Goal: Task Accomplishment & Management: Complete application form

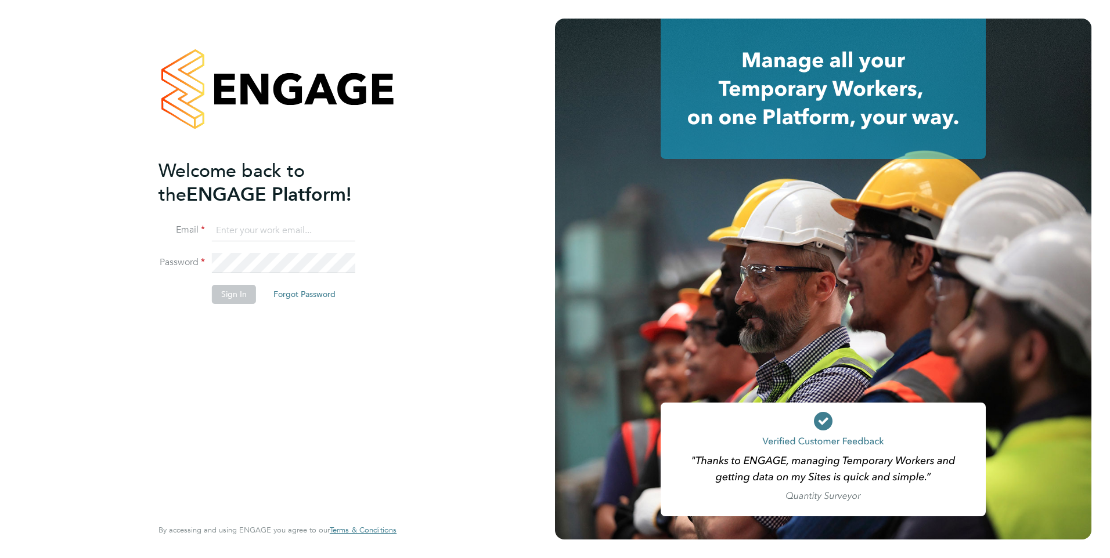
click at [280, 230] on input at bounding box center [283, 231] width 143 height 21
type input "Rachel.Johnson@ncclondon.ac.uk"
click at [233, 295] on button "Sign In" at bounding box center [234, 294] width 44 height 19
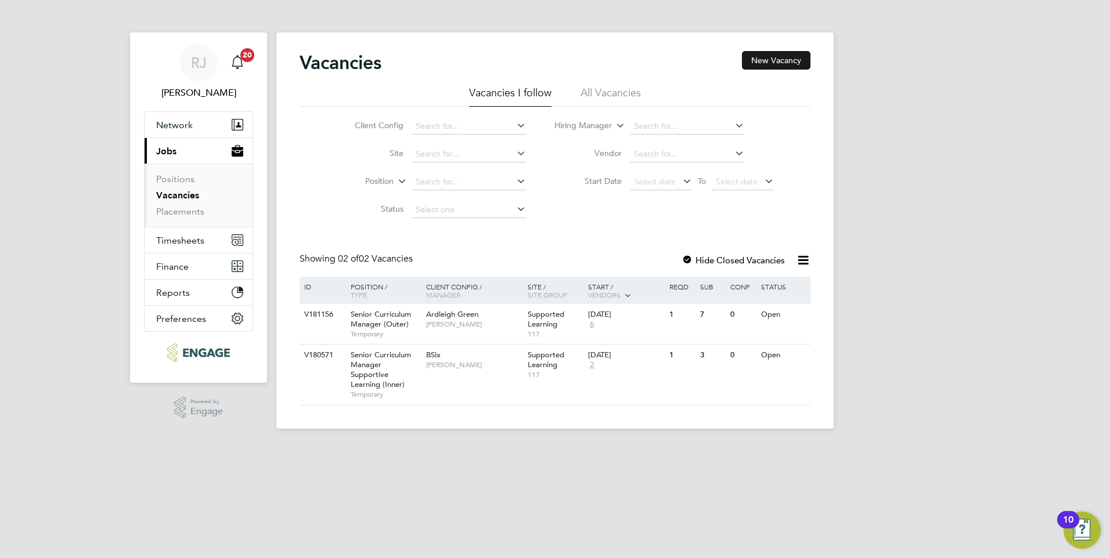
click at [781, 60] on button "New Vacancy" at bounding box center [776, 60] width 68 height 19
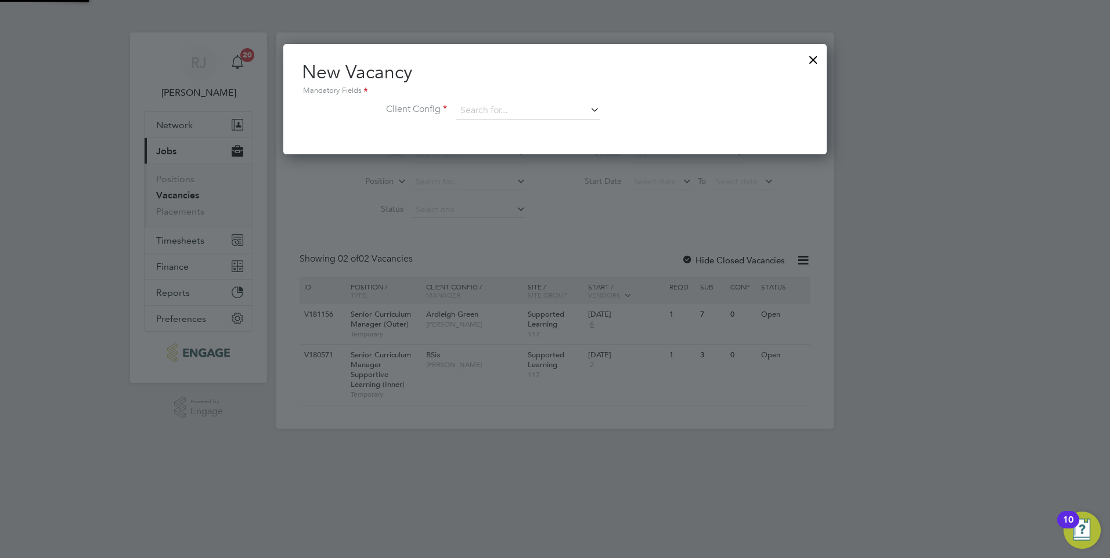
scroll to position [110, 544]
click at [588, 108] on icon at bounding box center [588, 110] width 0 height 16
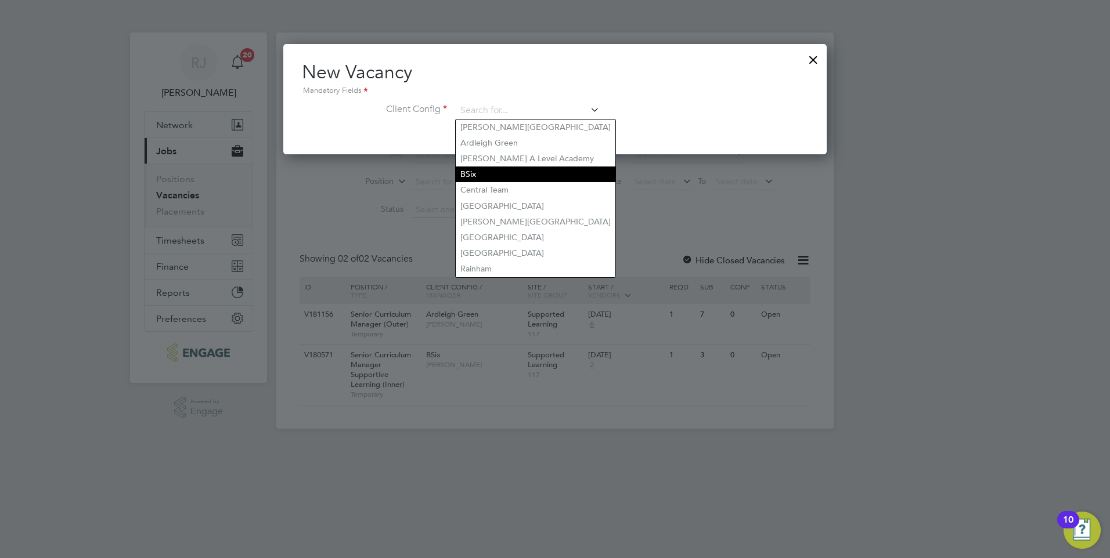
click at [465, 170] on li "BSix" at bounding box center [536, 175] width 160 height 16
type input "BSix"
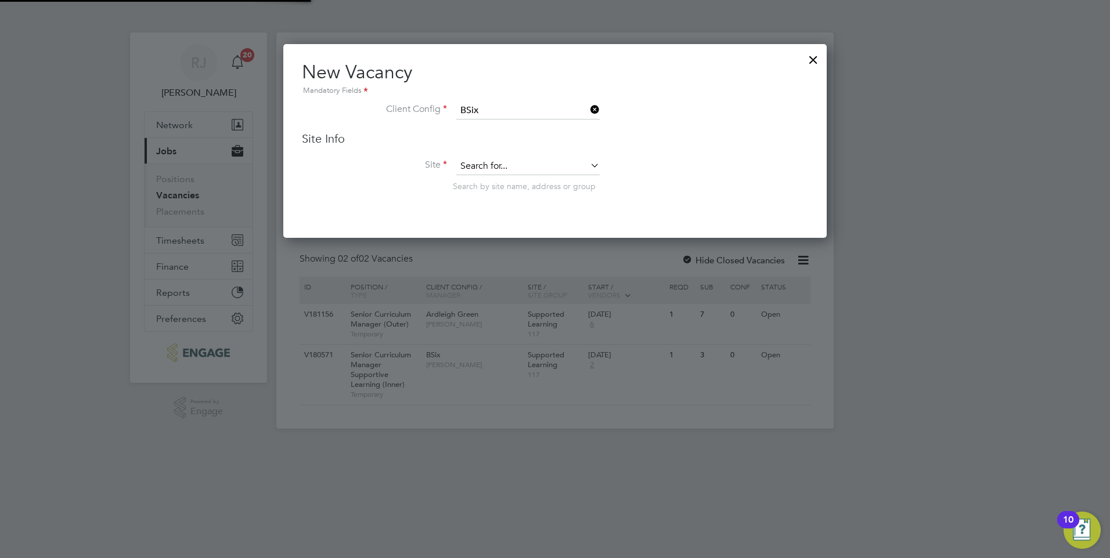
scroll to position [194, 544]
click at [588, 167] on icon at bounding box center [588, 165] width 0 height 16
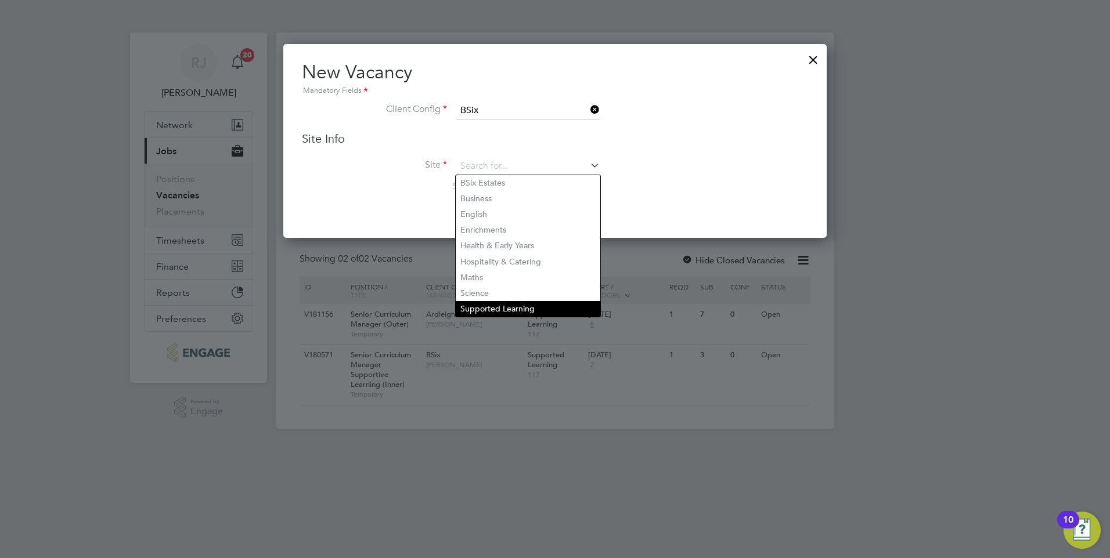
click at [488, 305] on li "Supported Learning" at bounding box center [528, 309] width 144 height 16
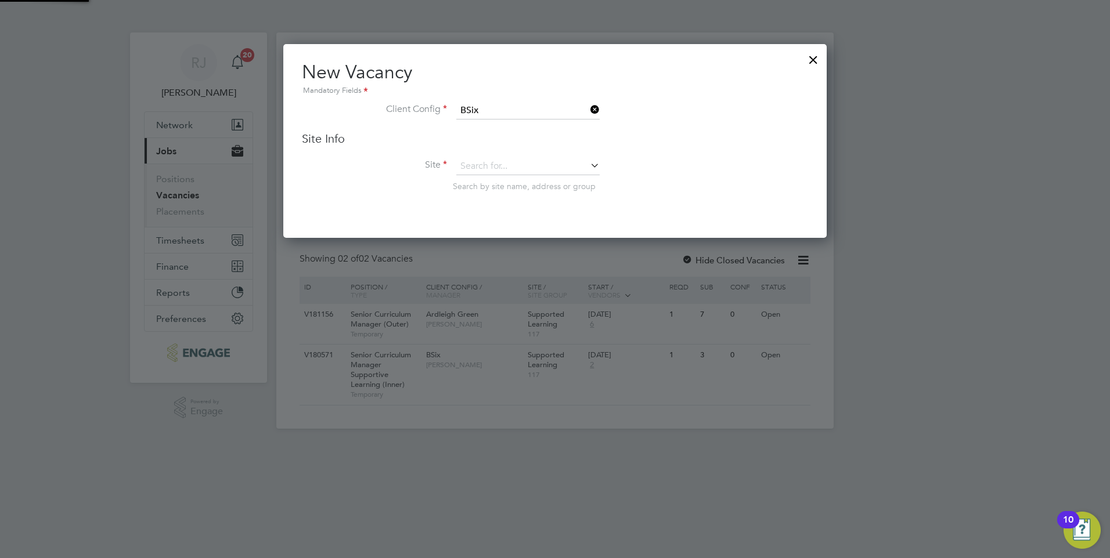
type input "Supported Learning"
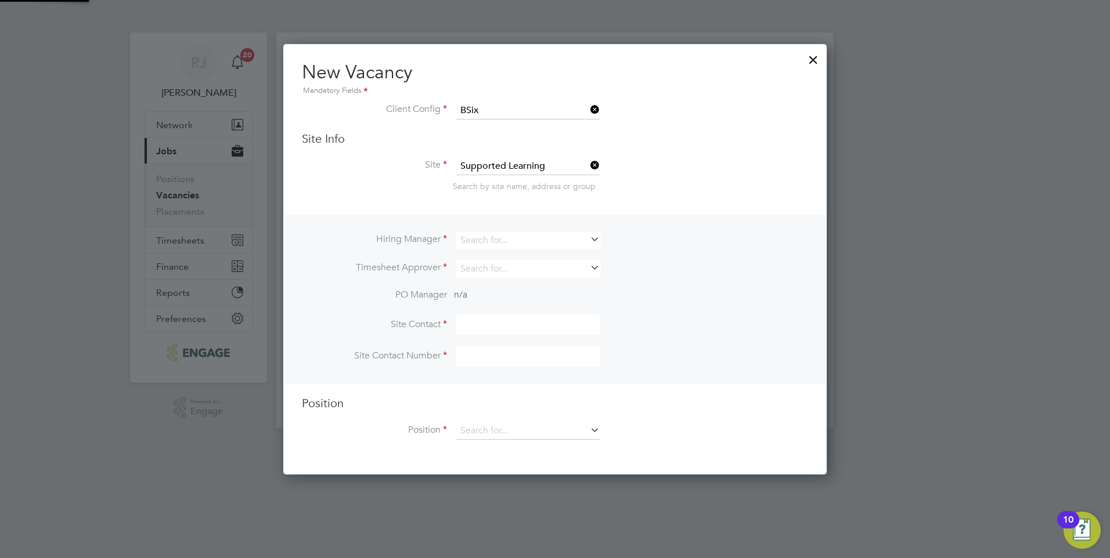
scroll to position [432, 544]
click at [588, 235] on icon at bounding box center [588, 239] width 0 height 16
click at [503, 260] on li "Rac hel Johnson" at bounding box center [528, 257] width 144 height 16
type input "[PERSON_NAME]"
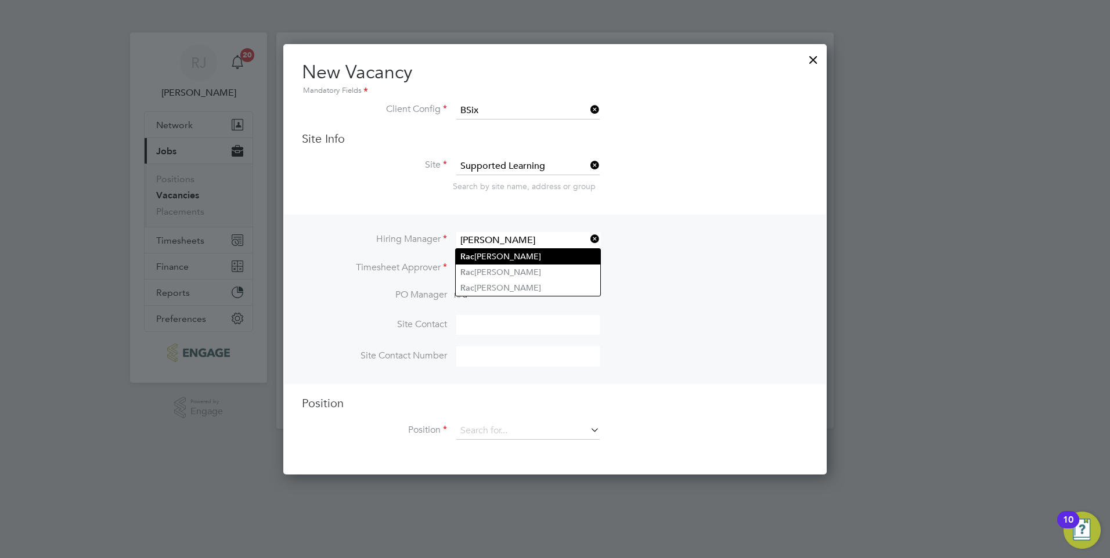
scroll to position [482, 544]
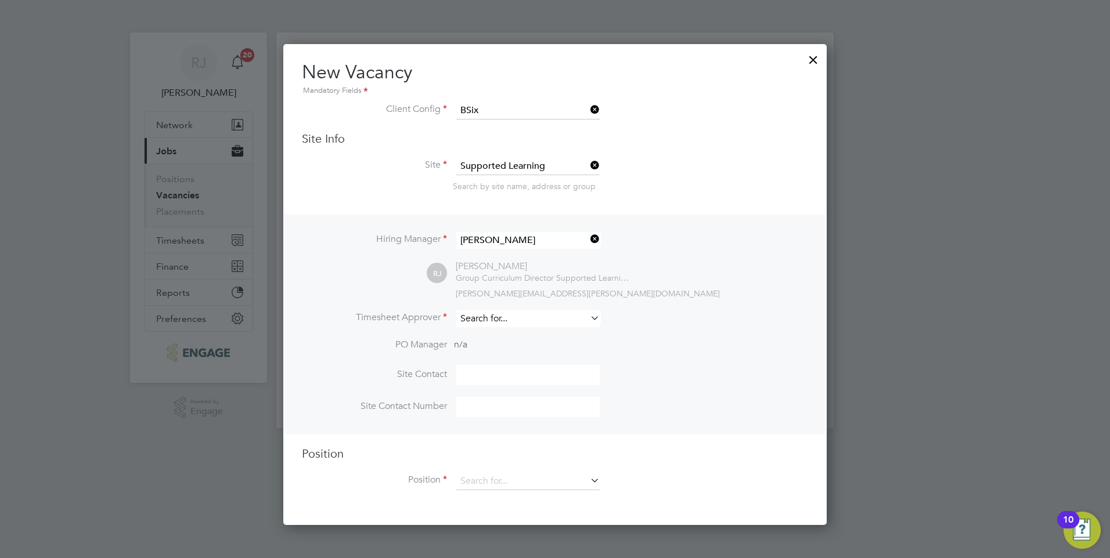
click at [529, 319] on input at bounding box center [527, 318] width 143 height 17
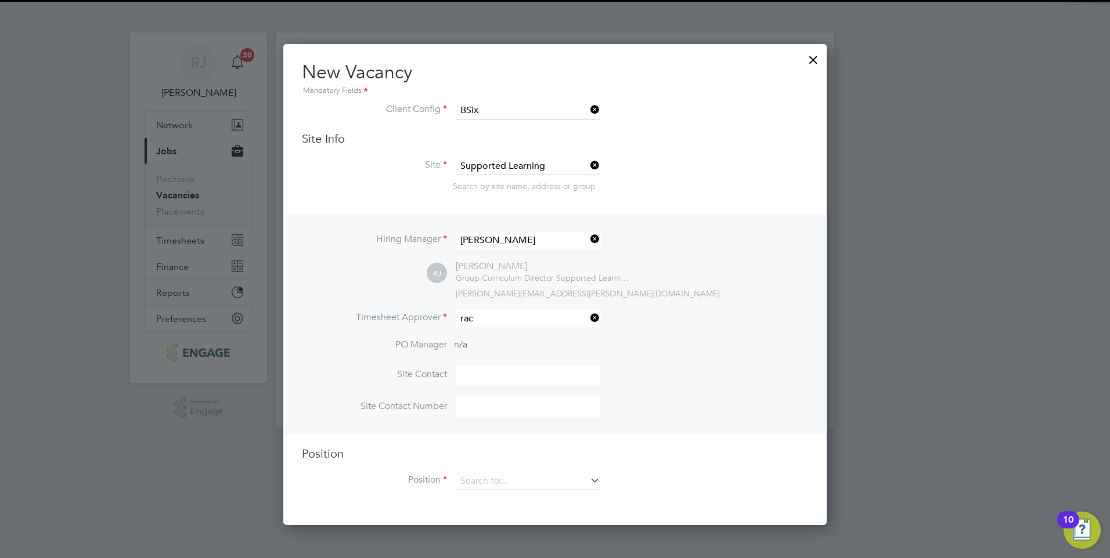
click at [514, 335] on li "Rac hel Johnson" at bounding box center [528, 336] width 144 height 16
type input "[PERSON_NAME]"
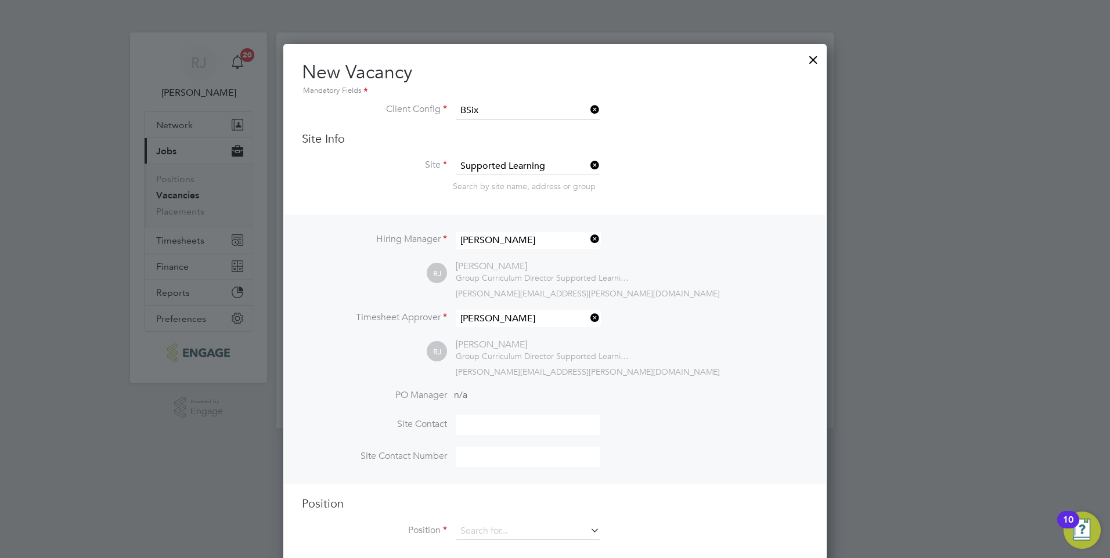
scroll to position [18, 0]
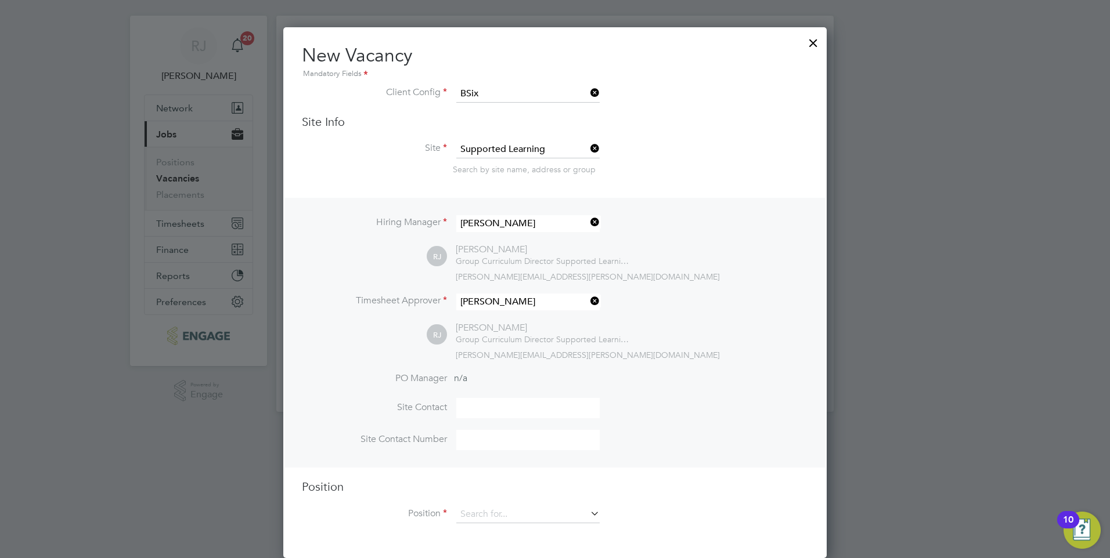
click at [588, 512] on icon at bounding box center [588, 513] width 0 height 16
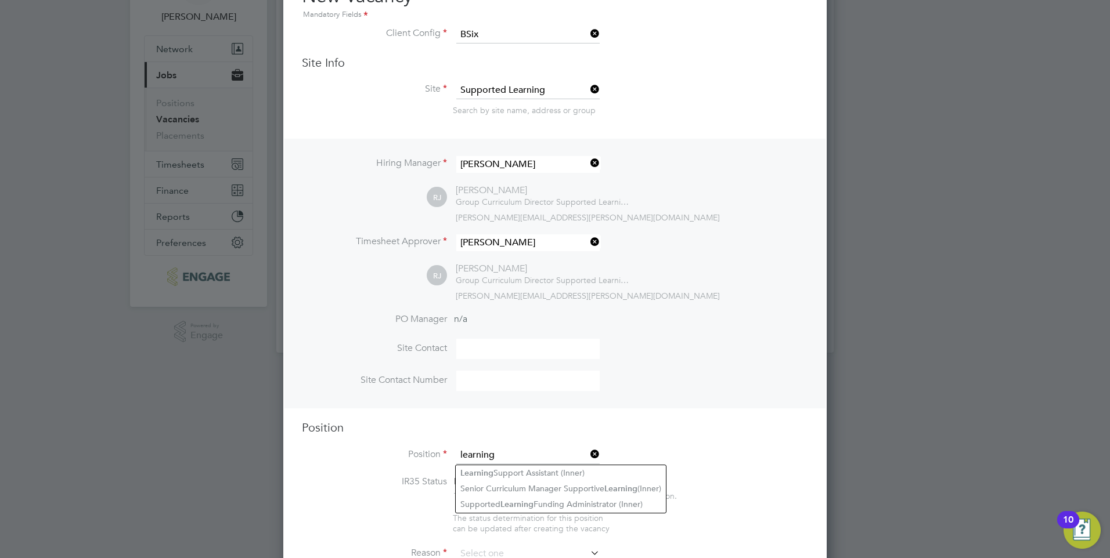
scroll to position [134, 0]
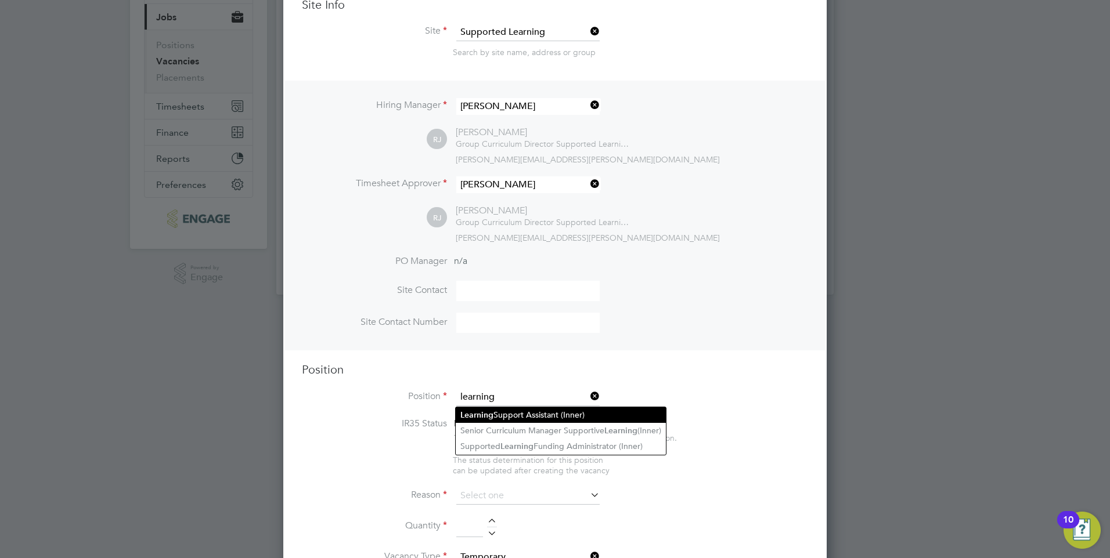
click at [512, 413] on li "Learning Support Assistant (Inner)" at bounding box center [561, 415] width 210 height 16
type input "Learning Support Assistant (Inner)"
type textarea "PURPOSE OF JOB: • To work as part of the Supported Learning Team to support and…"
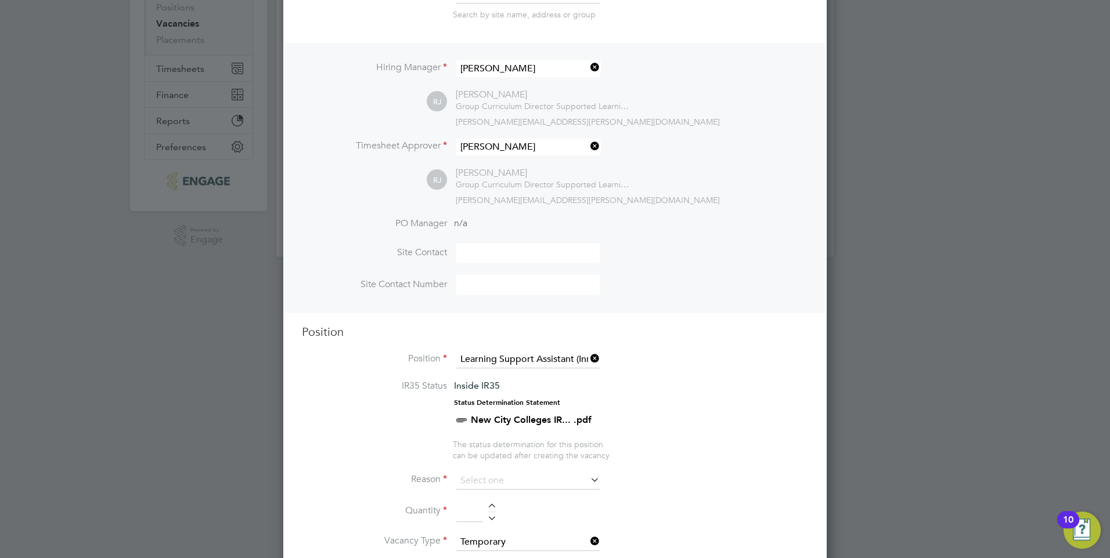
scroll to position [192, 0]
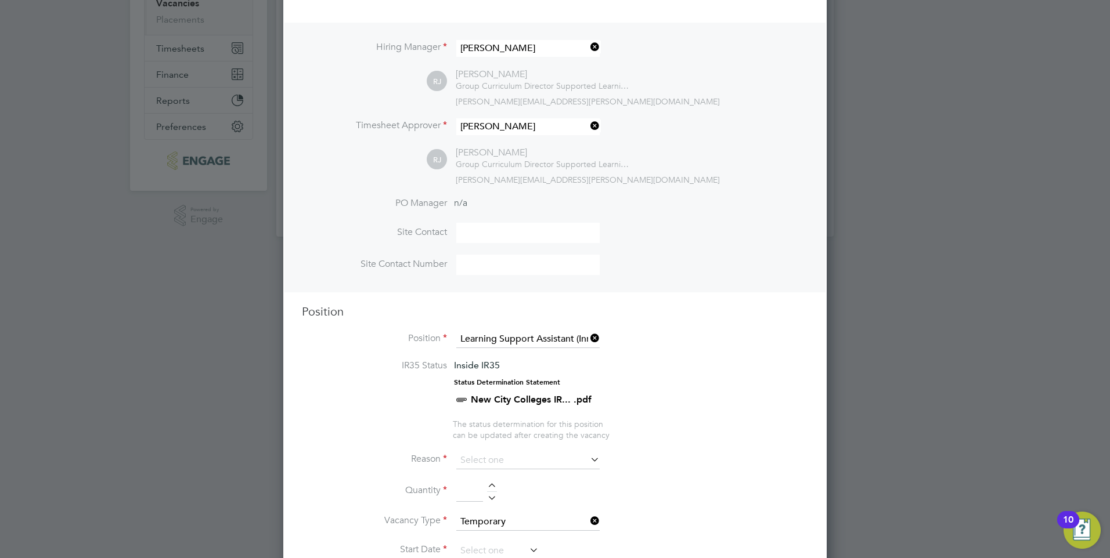
click at [588, 461] on icon at bounding box center [588, 459] width 0 height 16
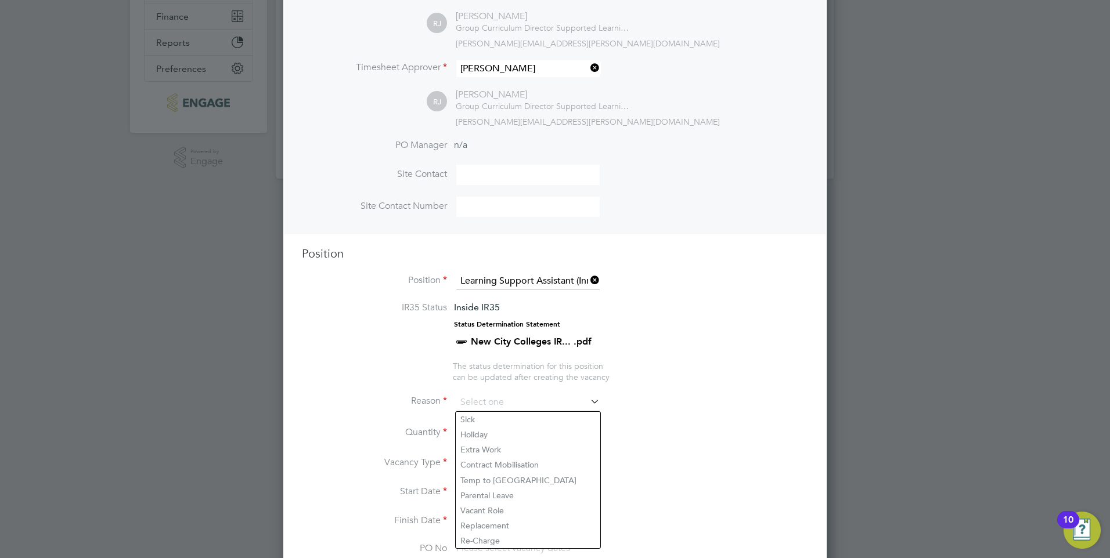
scroll to position [308, 0]
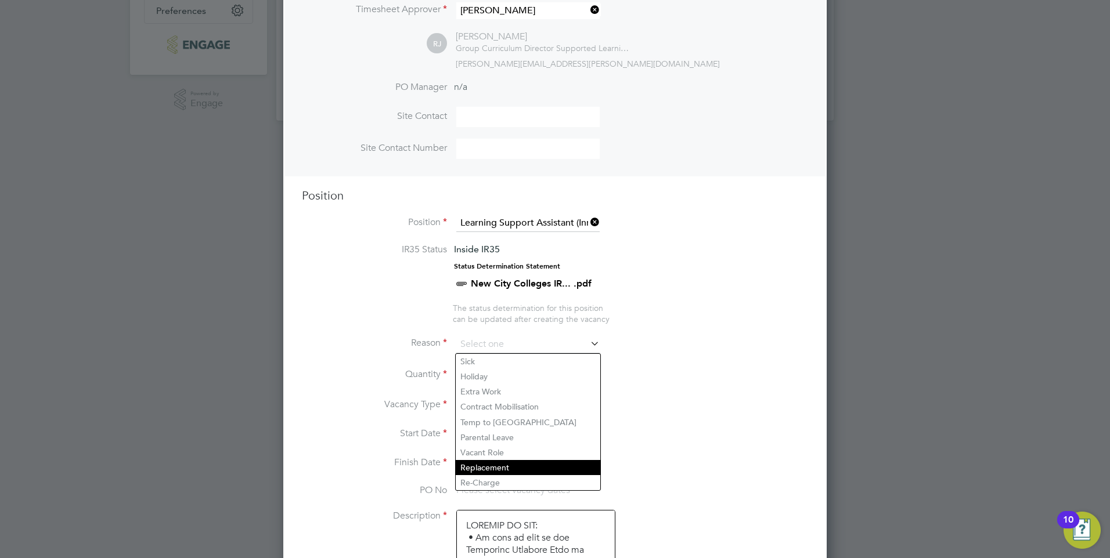
click at [500, 464] on li "Replacement" at bounding box center [528, 467] width 144 height 15
type input "Replacement"
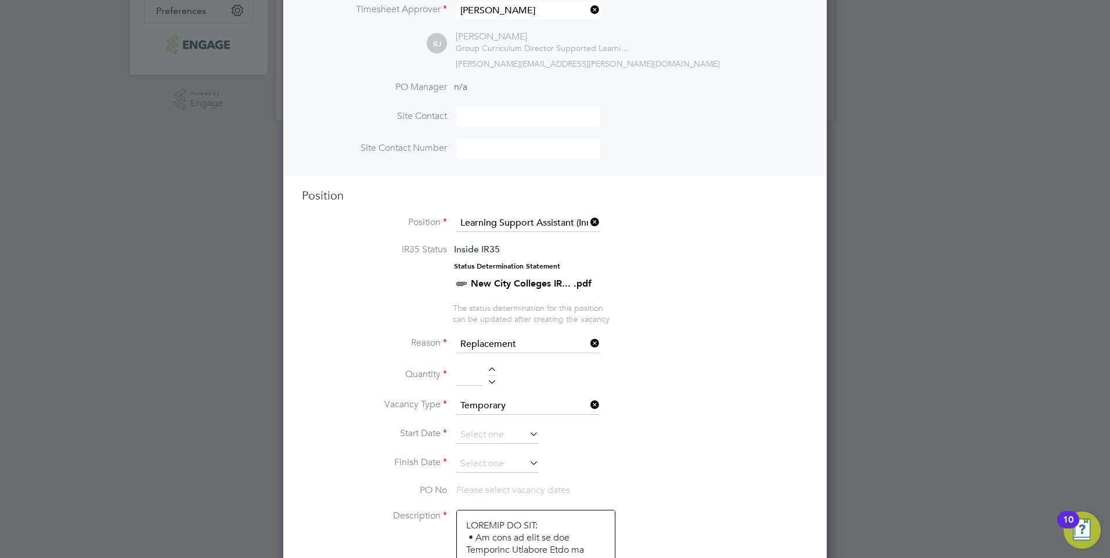
click at [649, 378] on li "Quantity" at bounding box center [555, 381] width 506 height 32
click at [493, 366] on li "Quantity" at bounding box center [555, 381] width 506 height 32
click at [493, 368] on div at bounding box center [492, 371] width 10 height 8
type input "1"
click at [527, 436] on icon at bounding box center [527, 434] width 0 height 16
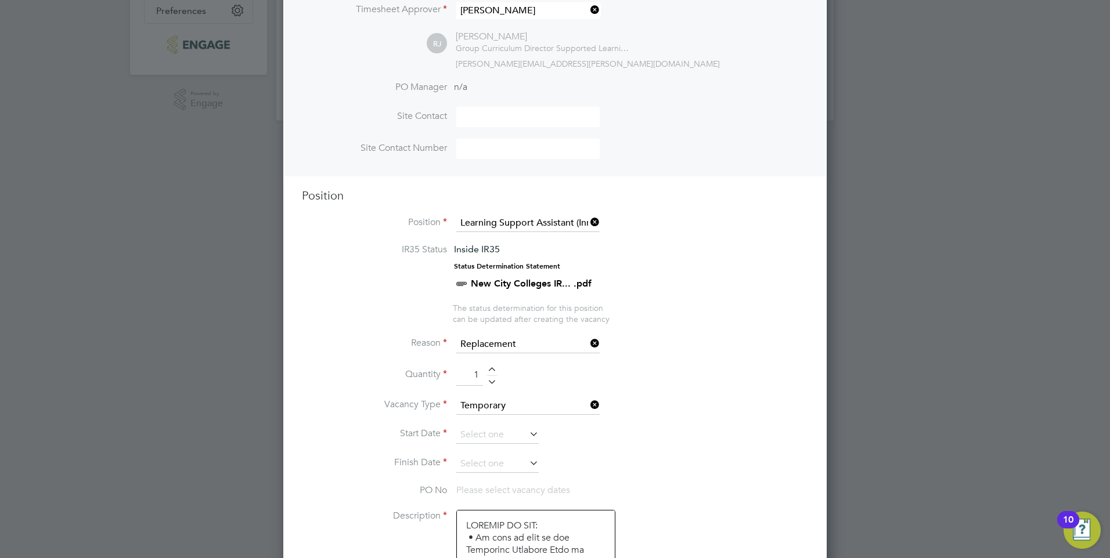
scroll to position [452, 0]
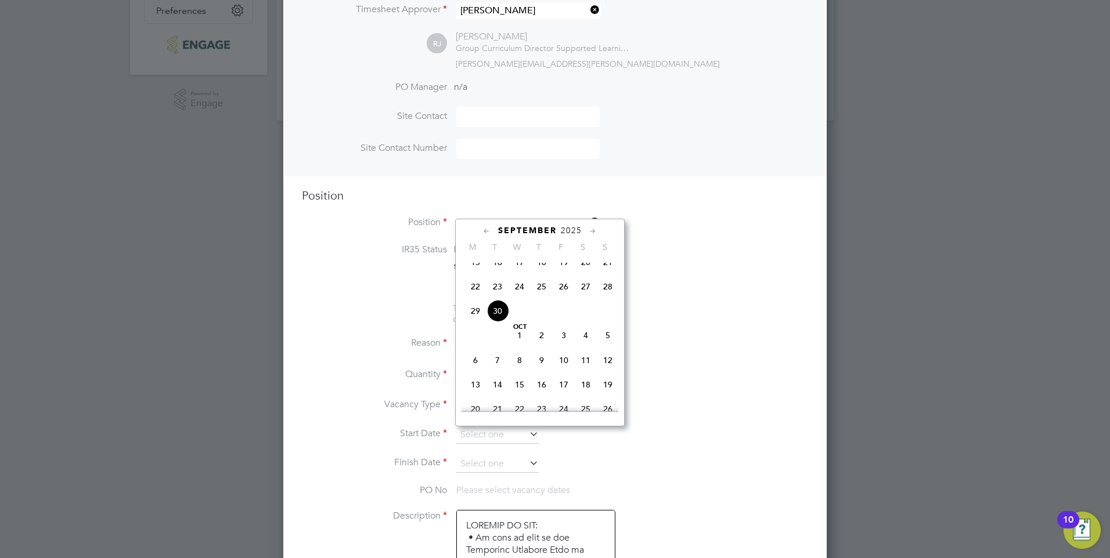
click at [479, 371] on span "6" at bounding box center [475, 360] width 22 height 22
type input "06 Oct 2025"
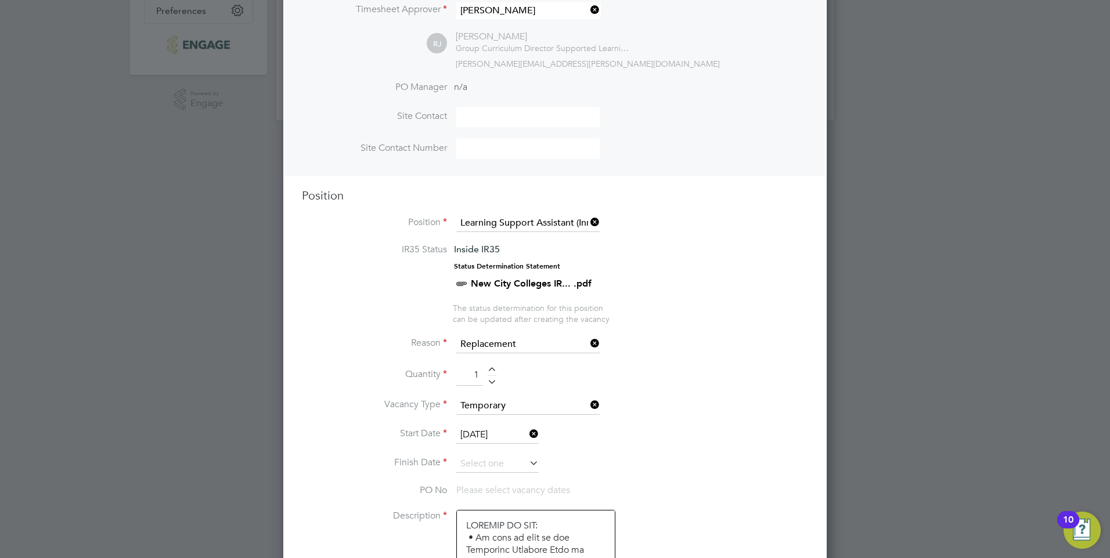
click at [527, 465] on icon at bounding box center [527, 463] width 0 height 16
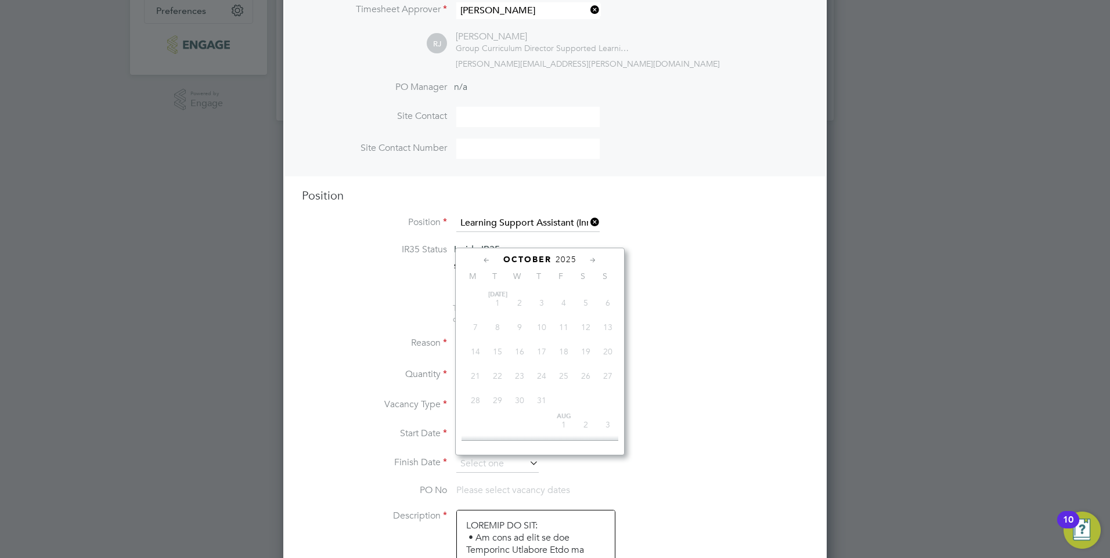
scroll to position [352, 0]
click at [595, 261] on icon at bounding box center [592, 260] width 11 height 13
click at [521, 397] on span "31" at bounding box center [519, 386] width 22 height 22
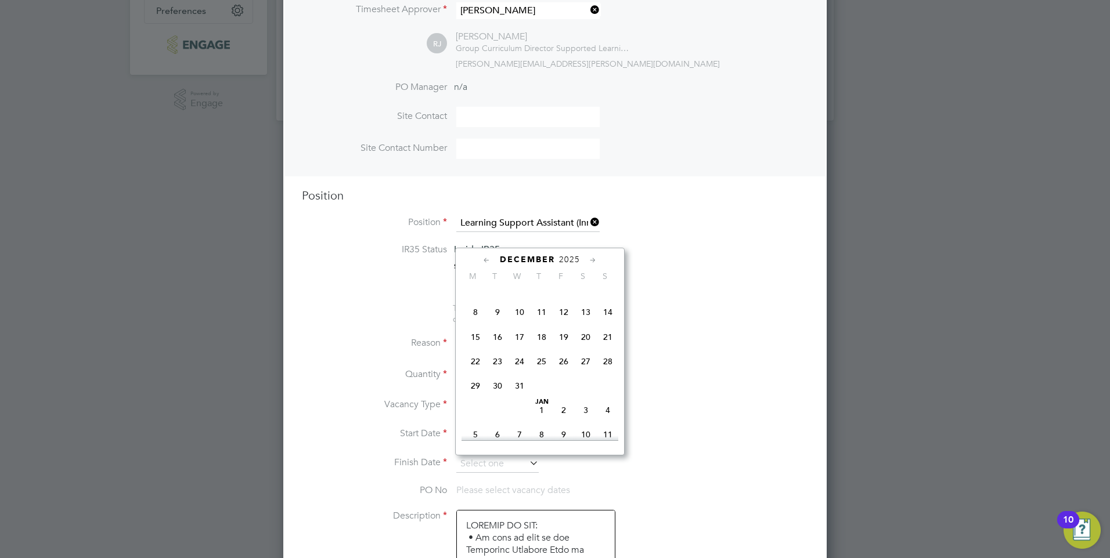
type input "31 Dec 2025"
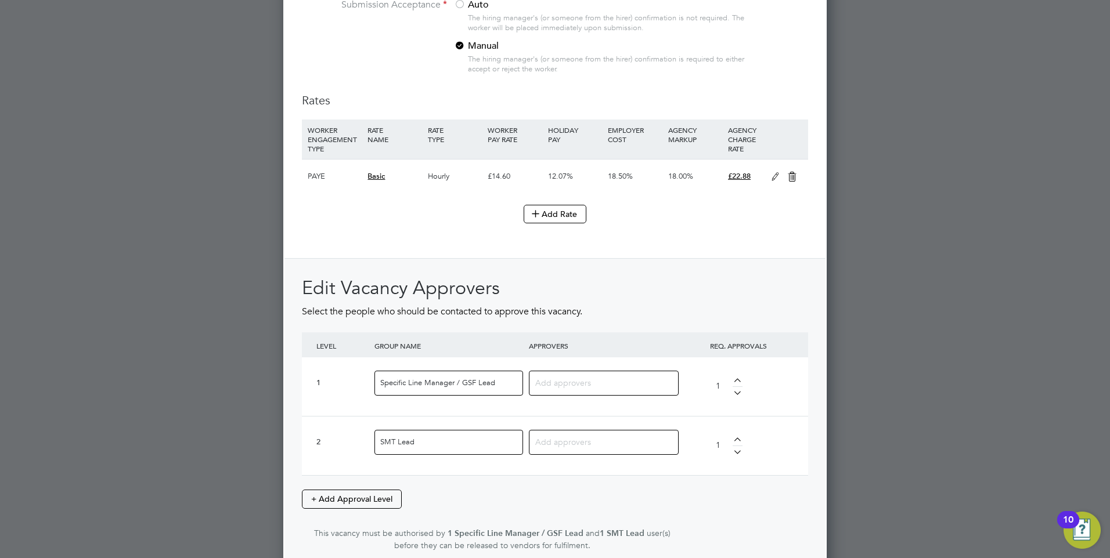
scroll to position [1353, 0]
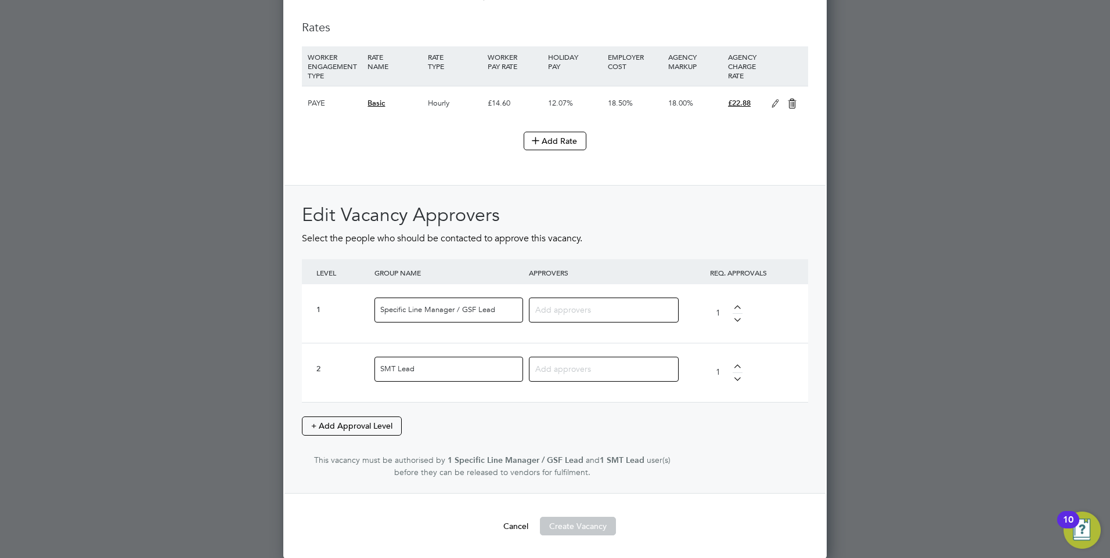
click at [621, 313] on input at bounding box center [599, 309] width 128 height 15
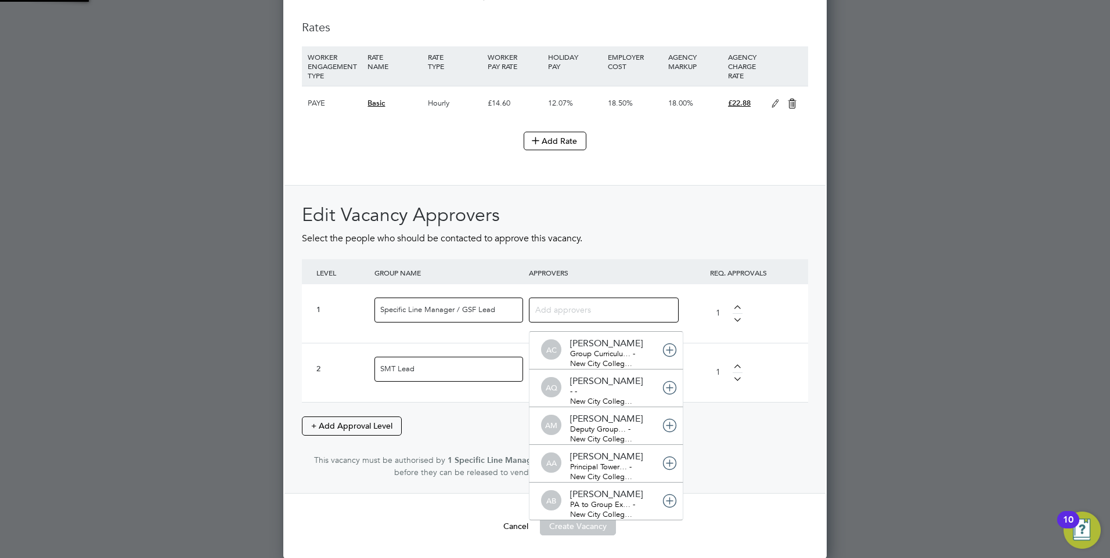
scroll to position [12, 82]
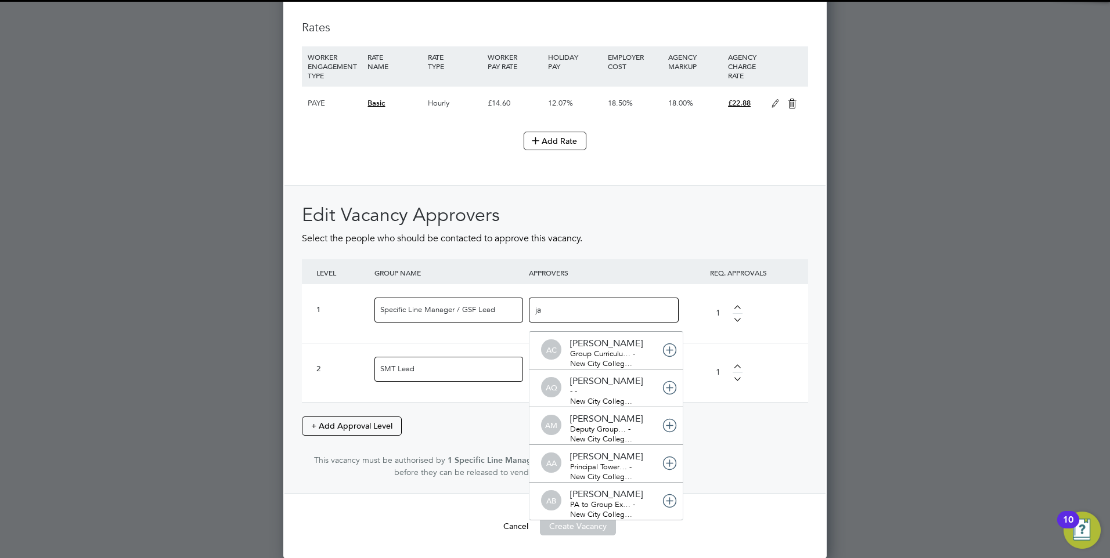
type input "jac"
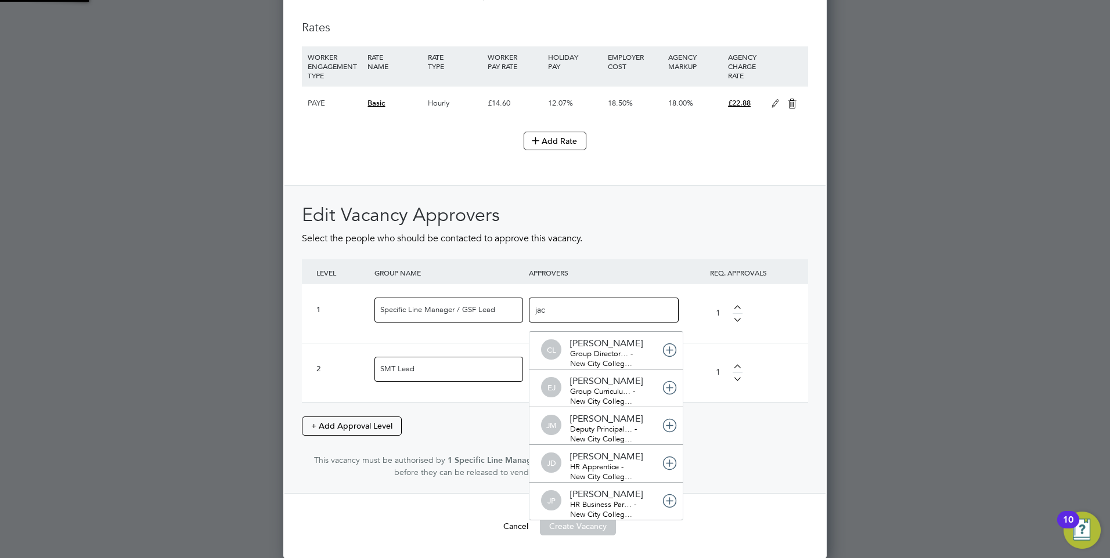
scroll to position [0, 0]
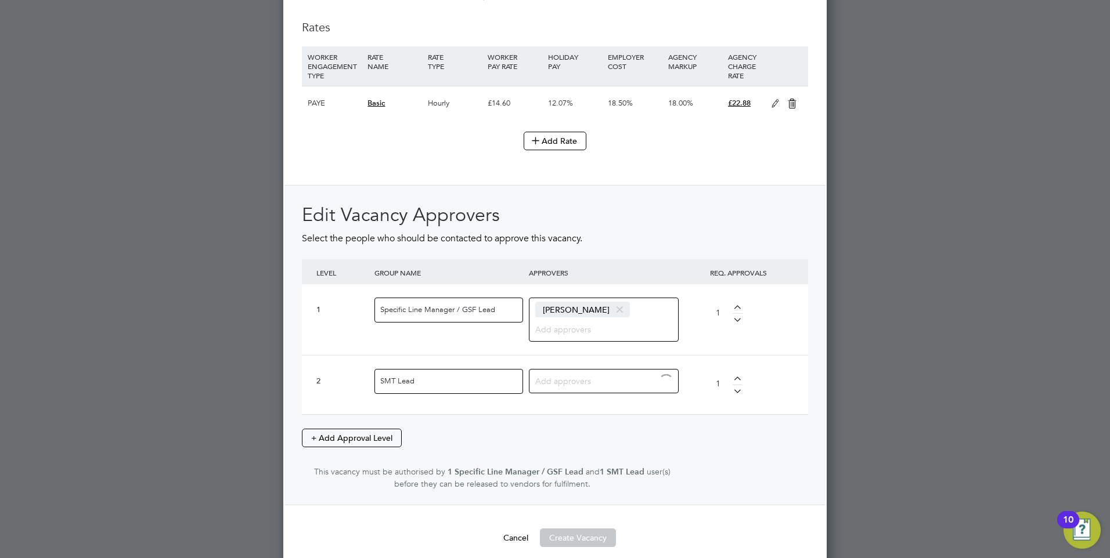
click at [572, 383] on input at bounding box center [599, 380] width 128 height 15
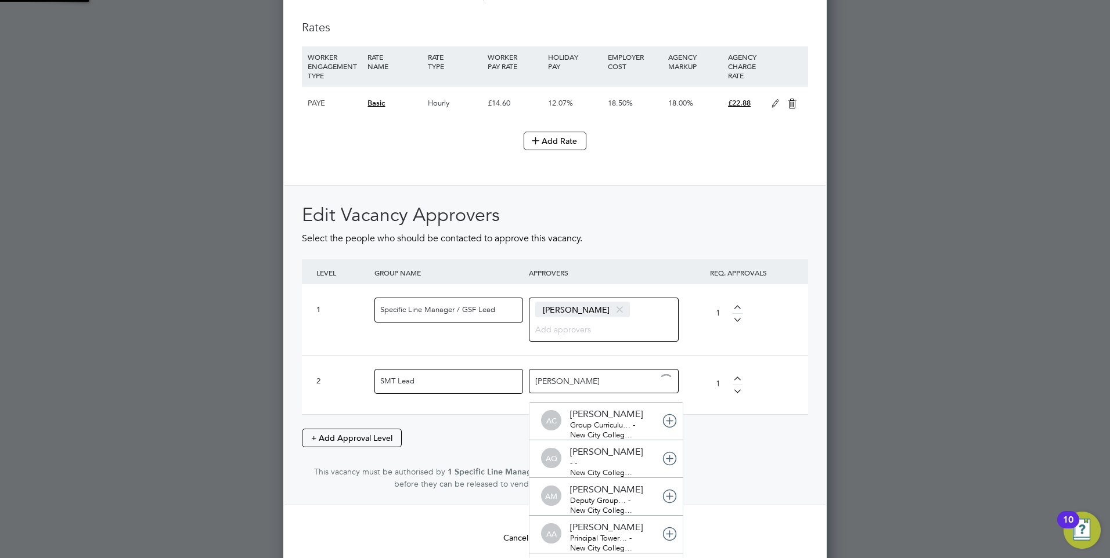
type input "peter"
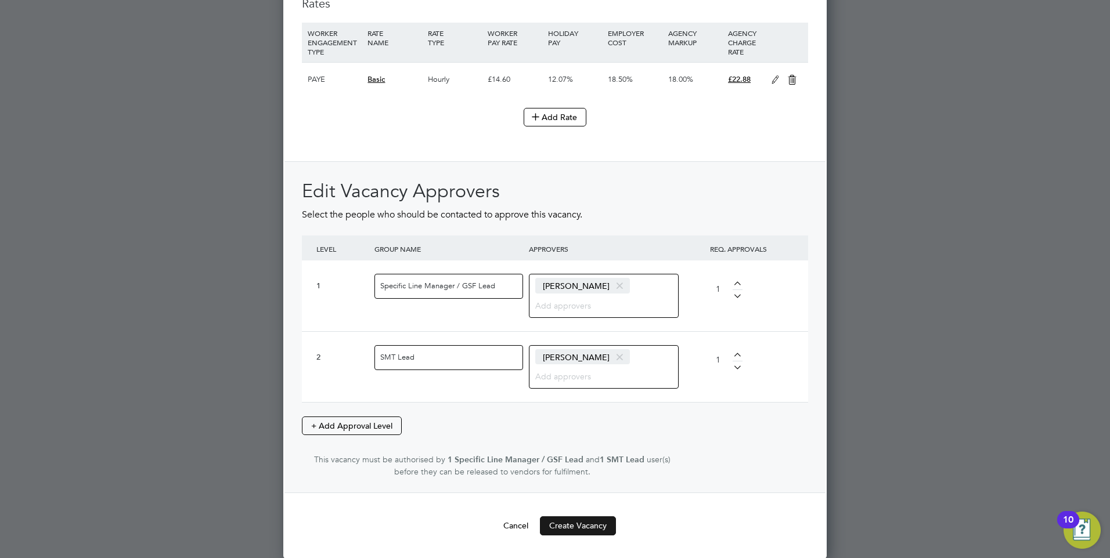
click at [583, 530] on button "Create Vacancy" at bounding box center [578, 525] width 76 height 19
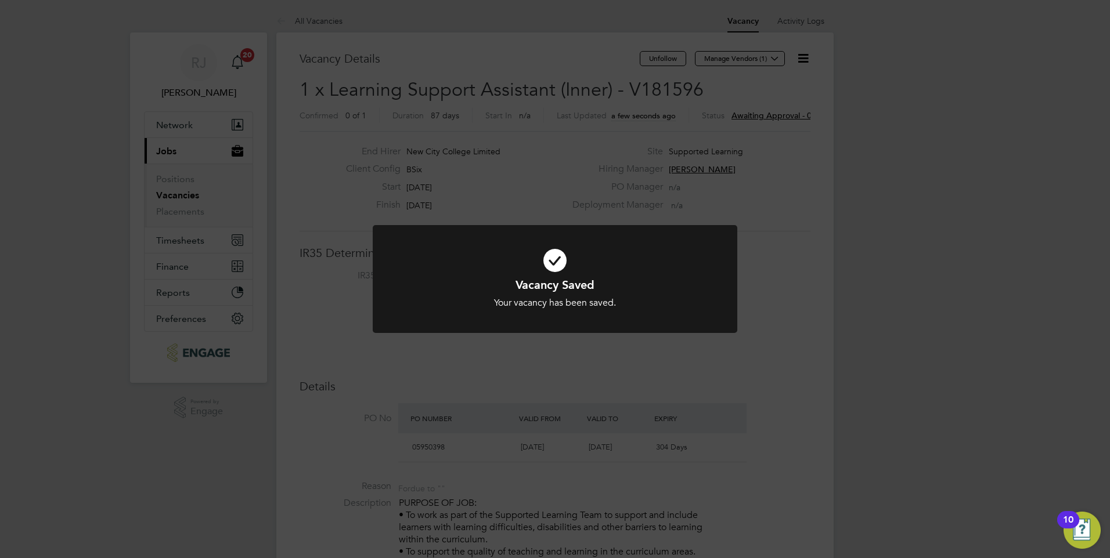
click at [777, 209] on div "Vacancy Saved Your vacancy has been saved. Cancel Okay" at bounding box center [555, 279] width 1110 height 558
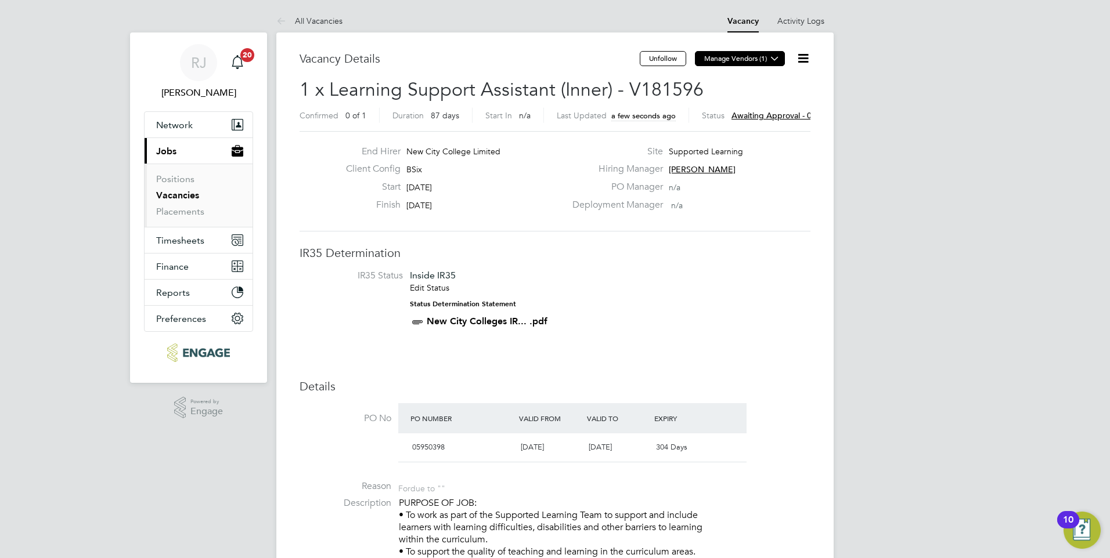
click at [779, 59] on icon at bounding box center [774, 58] width 9 height 9
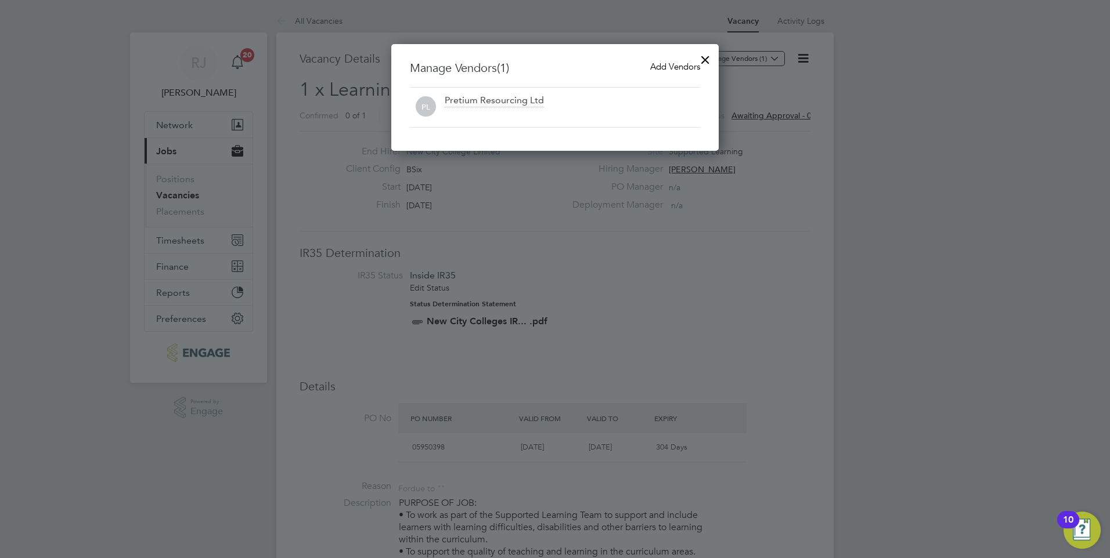
click at [689, 67] on span "Add Vendors" at bounding box center [675, 66] width 50 height 11
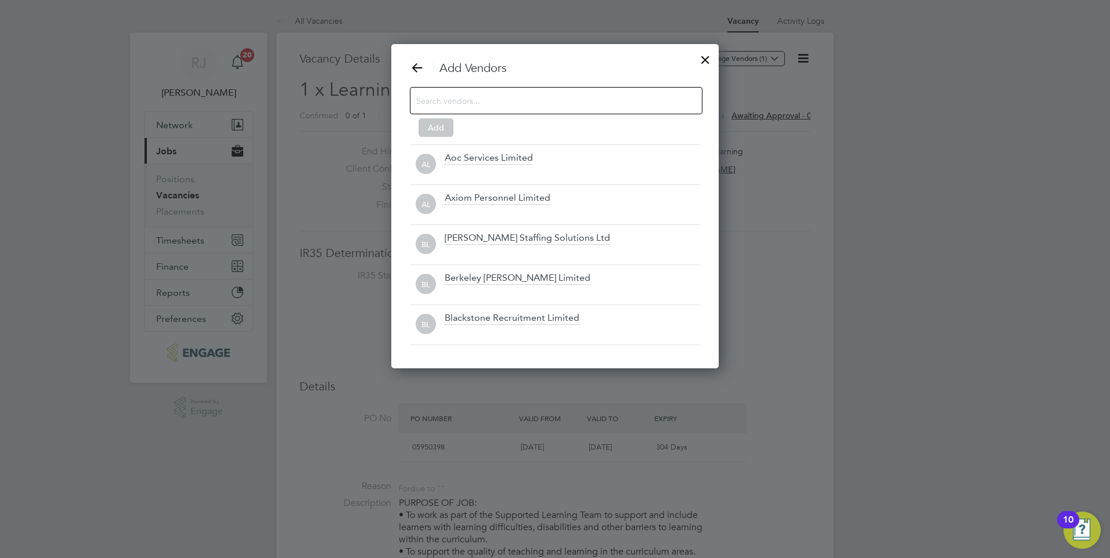
click at [431, 97] on input at bounding box center [546, 100] width 261 height 15
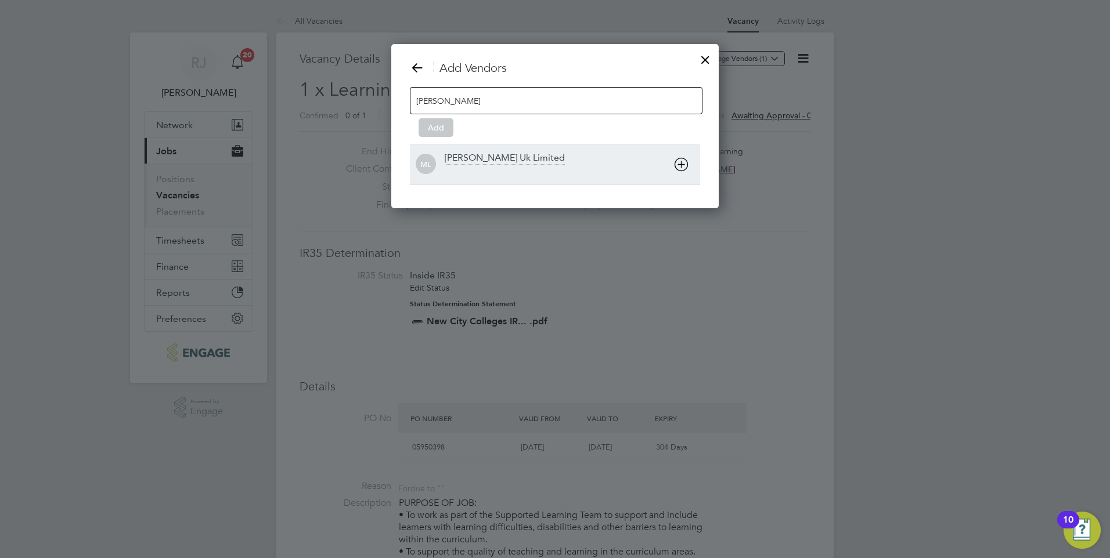
type input "morgan"
click at [480, 158] on div "[PERSON_NAME] Uk Limited" at bounding box center [505, 158] width 120 height 13
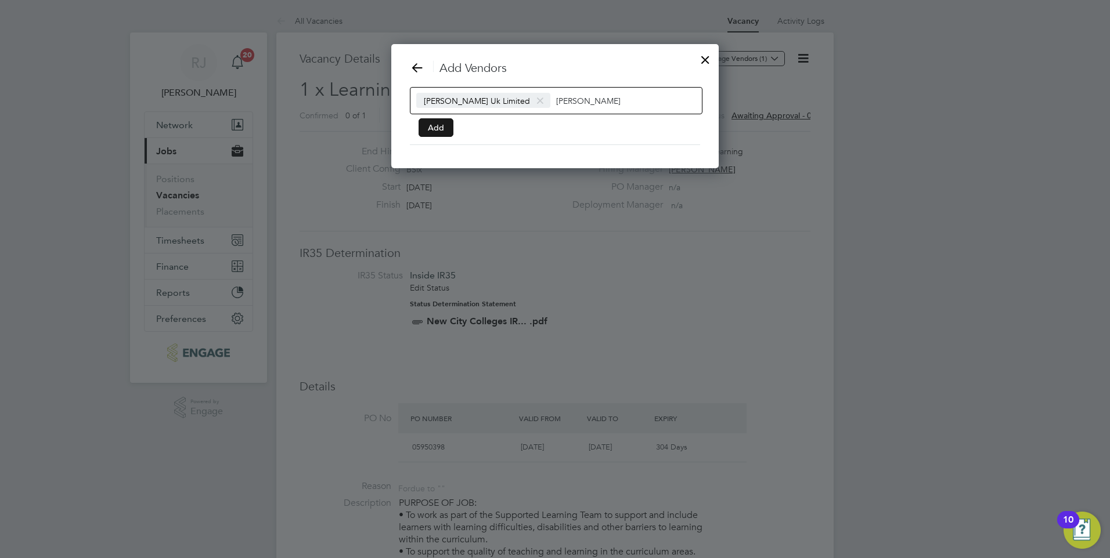
click at [440, 132] on button "Add" at bounding box center [435, 127] width 35 height 19
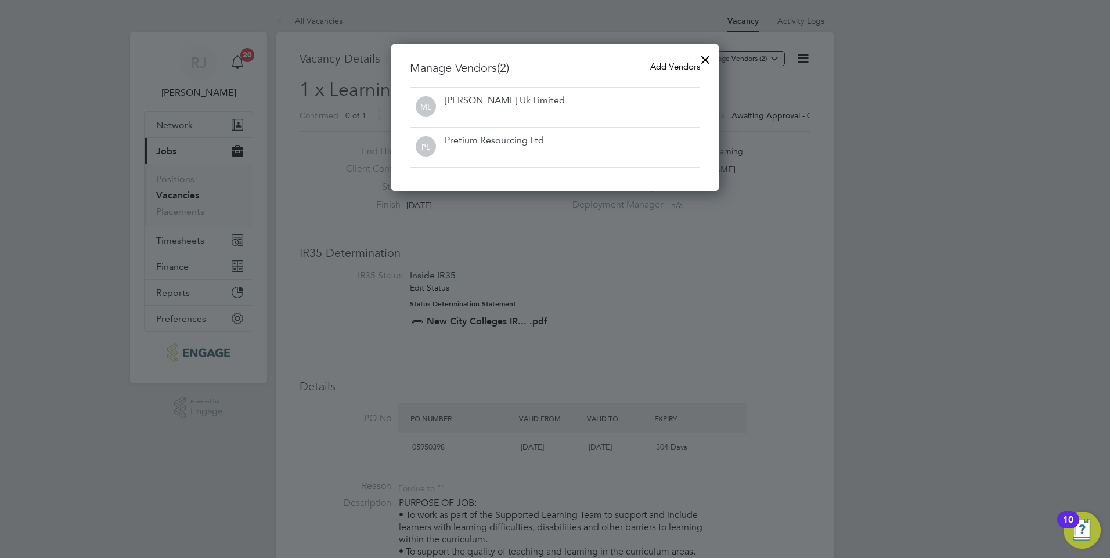
click at [663, 66] on span "Add Vendors" at bounding box center [675, 66] width 50 height 11
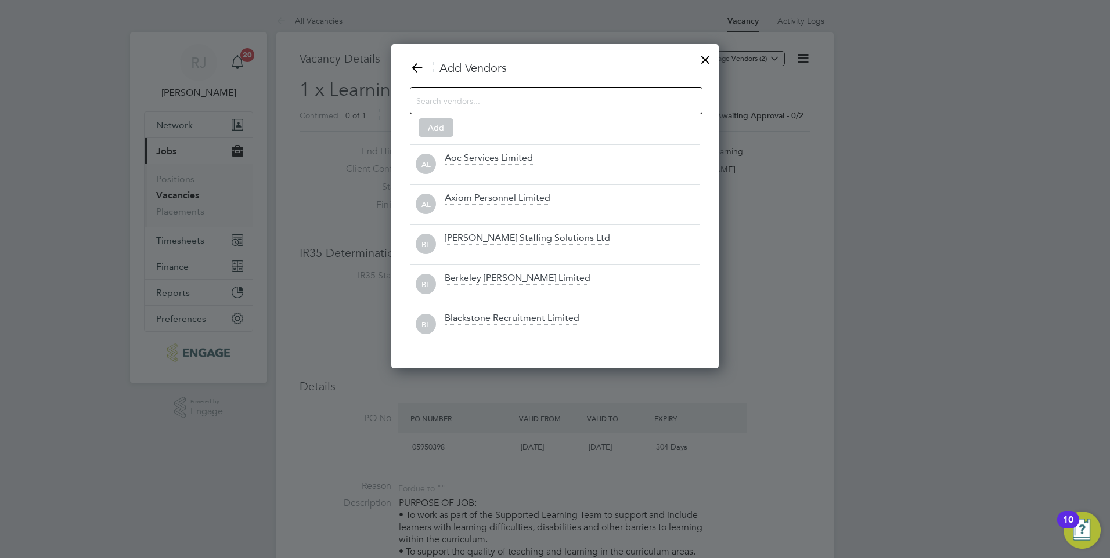
click at [443, 97] on input at bounding box center [546, 100] width 261 height 15
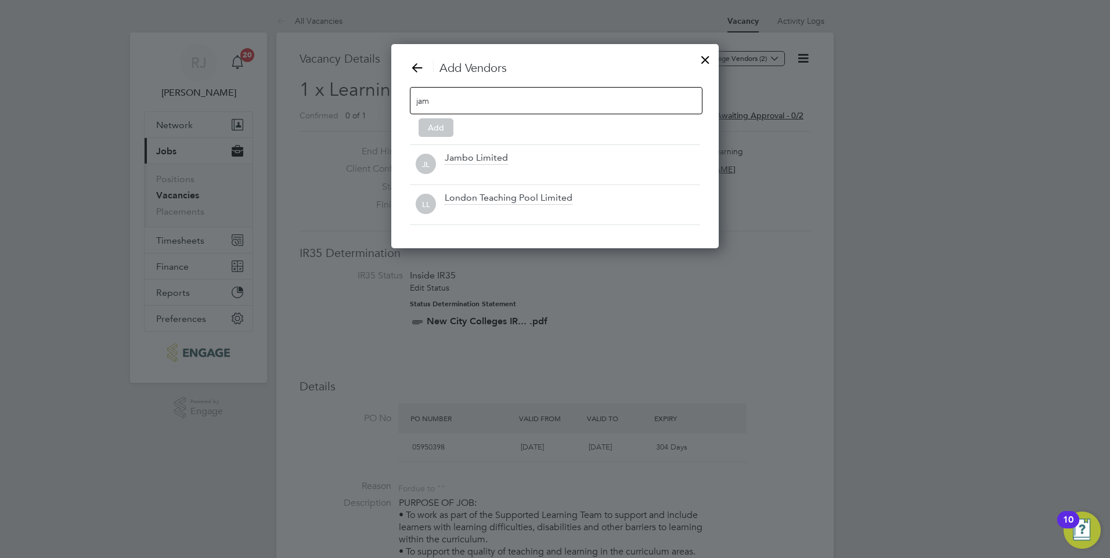
scroll to position [205, 328]
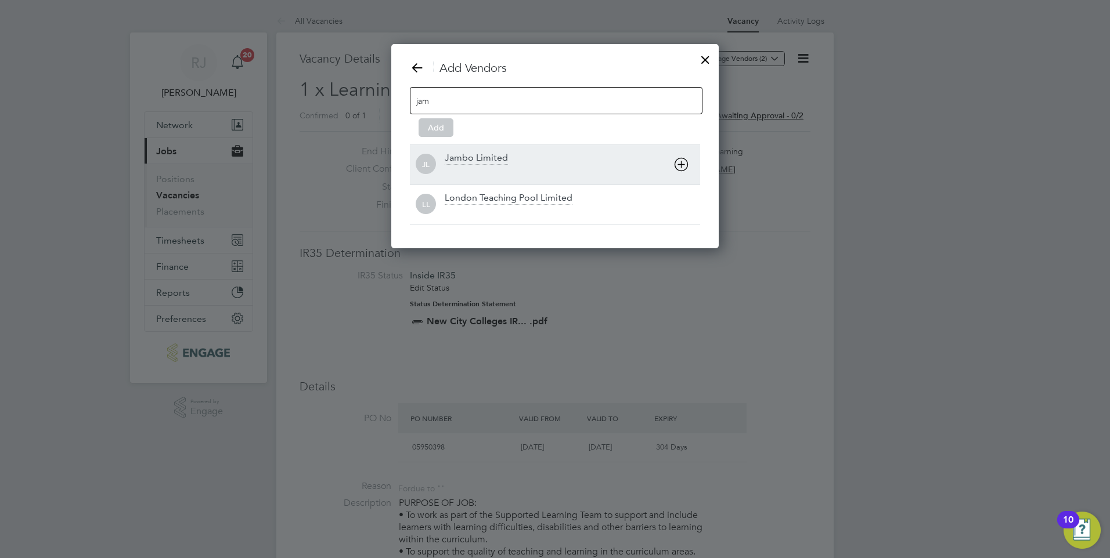
type input "jam"
click at [500, 158] on div "Jambo Limited" at bounding box center [476, 158] width 63 height 13
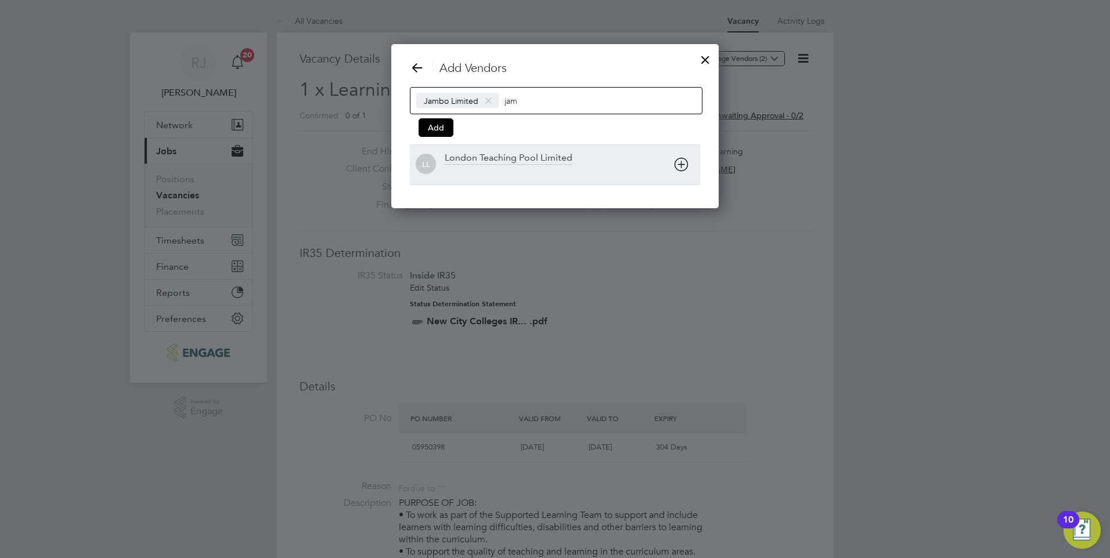
scroll to position [165, 328]
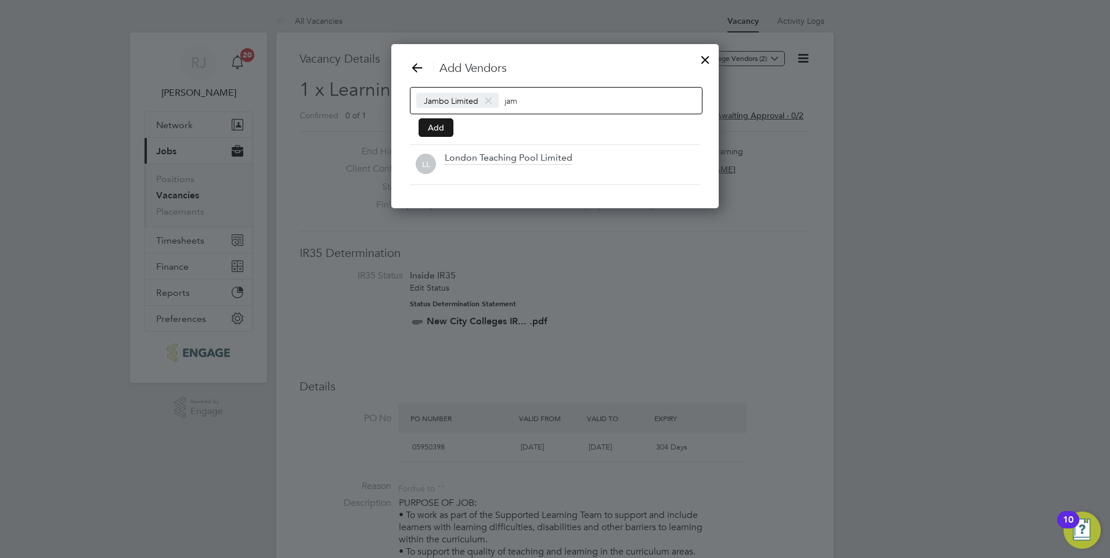
click at [442, 127] on button "Add" at bounding box center [435, 127] width 35 height 19
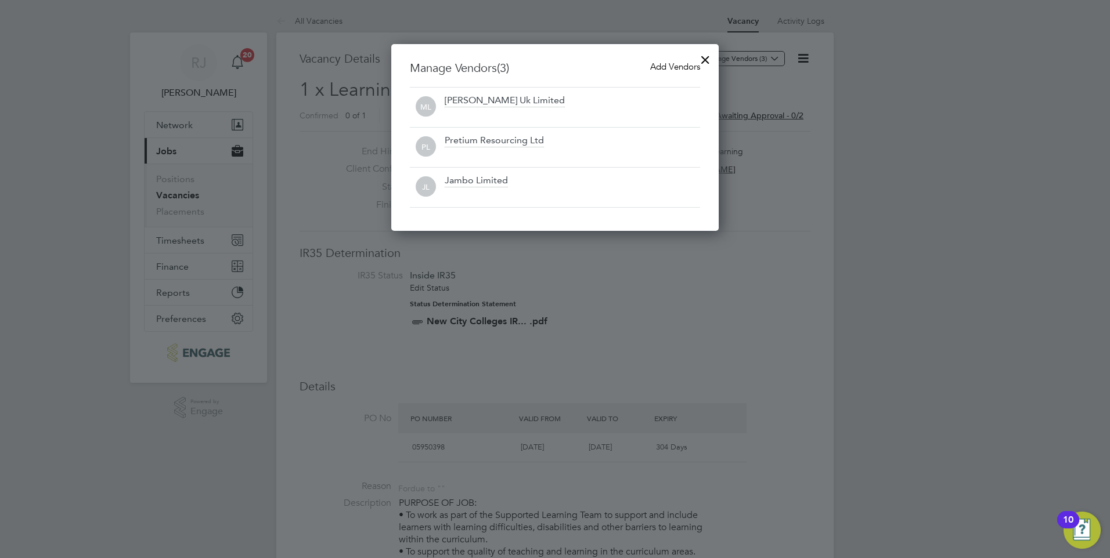
click at [705, 60] on div at bounding box center [705, 56] width 21 height 21
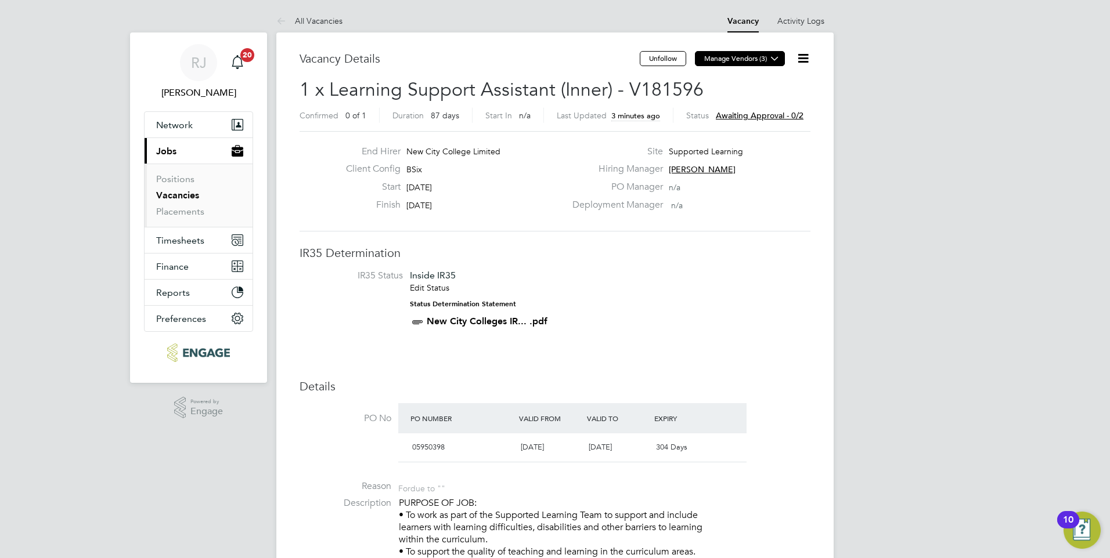
click at [734, 57] on button "Manage Vendors (3)" at bounding box center [740, 58] width 90 height 15
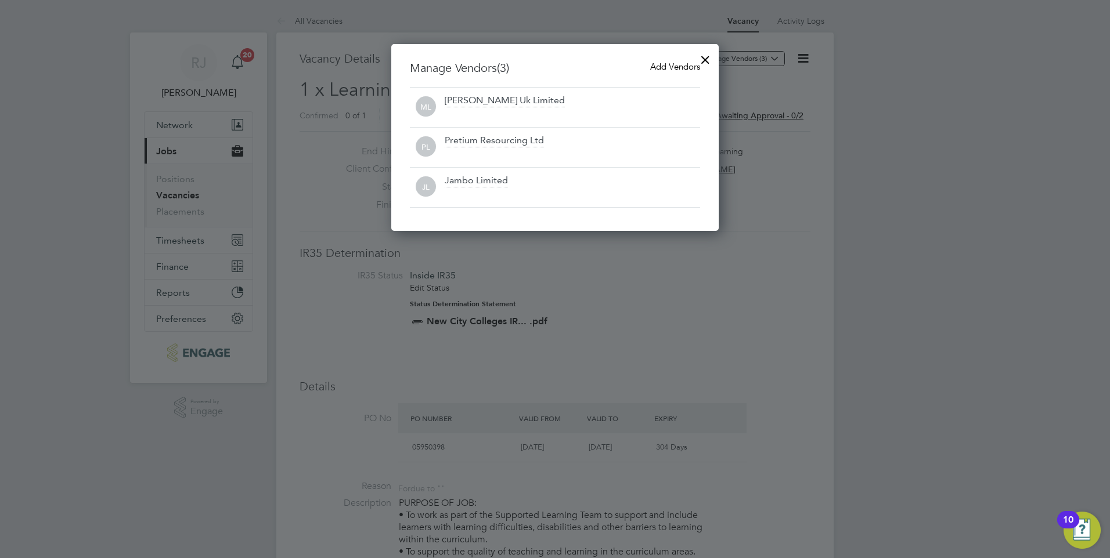
click at [536, 141] on div "Pretium Resourcing Ltd" at bounding box center [494, 141] width 99 height 13
click at [546, 140] on div "Pretium Resourcing Ltd" at bounding box center [572, 148] width 255 height 26
click at [458, 145] on div "Pretium Resourcing Ltd" at bounding box center [494, 141] width 99 height 13
click at [458, 183] on div "Jambo Limited" at bounding box center [476, 181] width 63 height 13
click at [704, 58] on div at bounding box center [705, 56] width 21 height 21
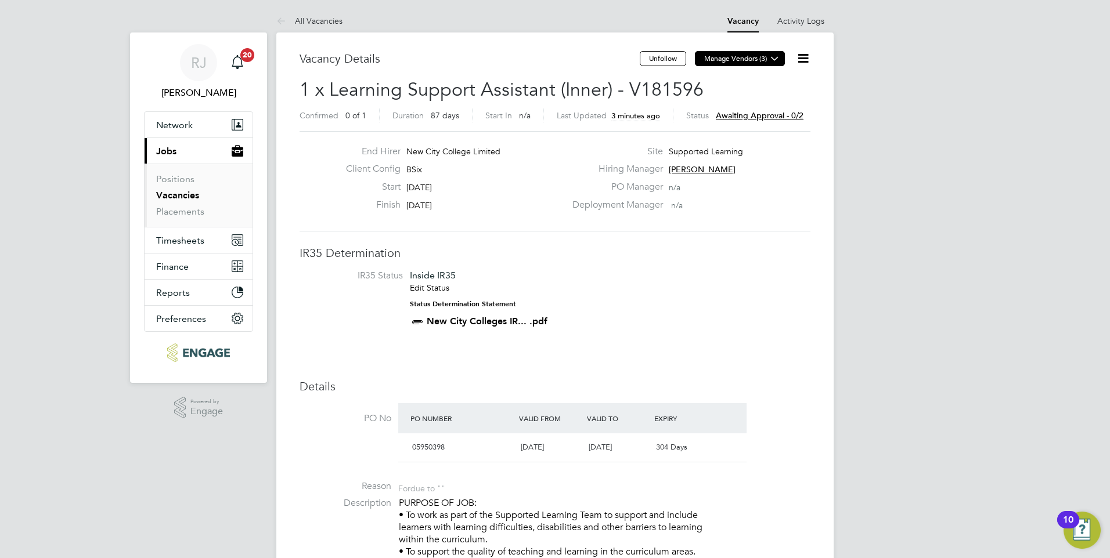
click at [774, 60] on icon at bounding box center [774, 58] width 9 height 9
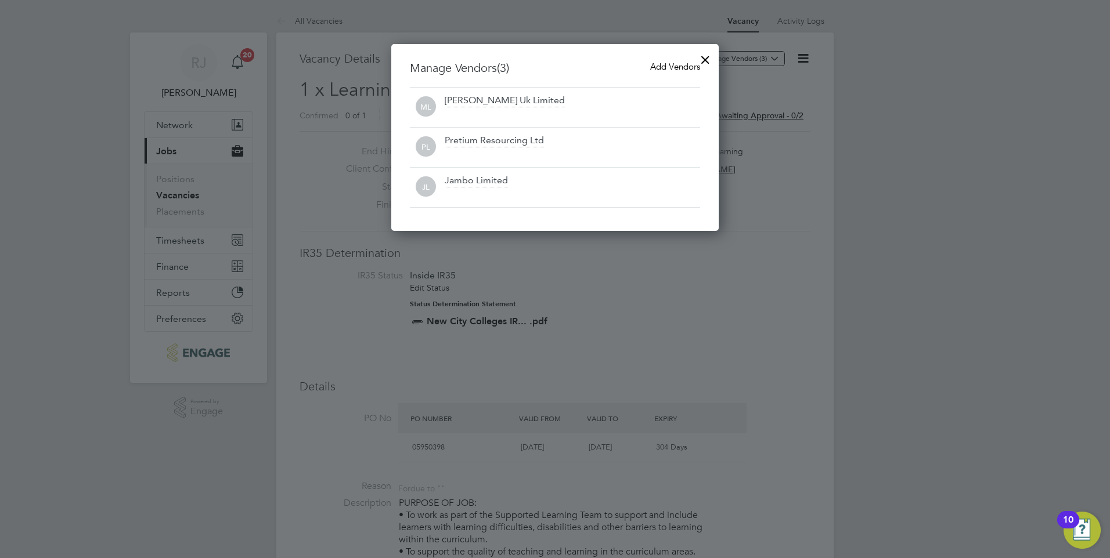
click at [703, 59] on div at bounding box center [705, 56] width 21 height 21
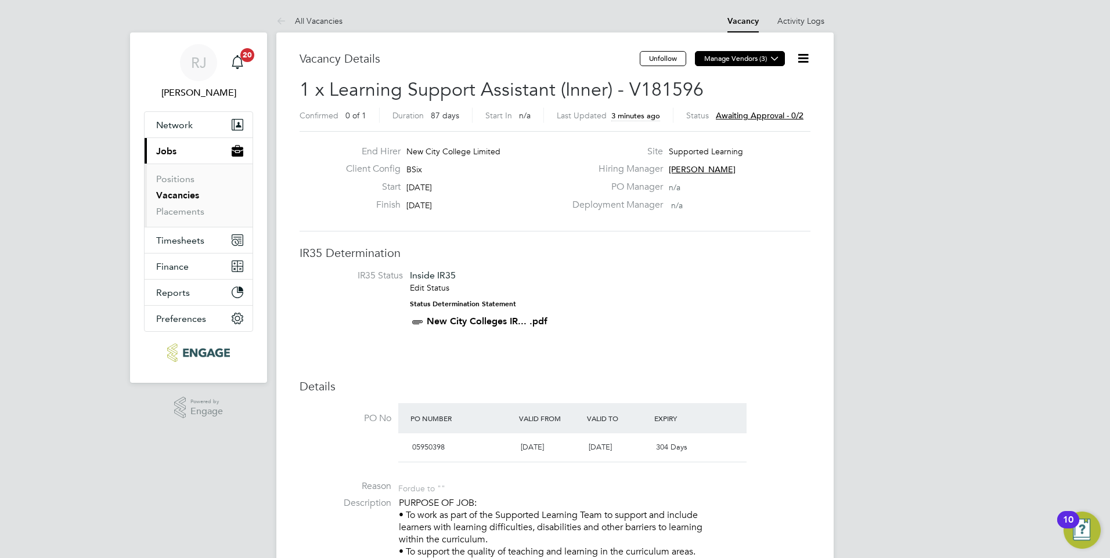
click at [729, 59] on button "Manage Vendors (3)" at bounding box center [740, 58] width 90 height 15
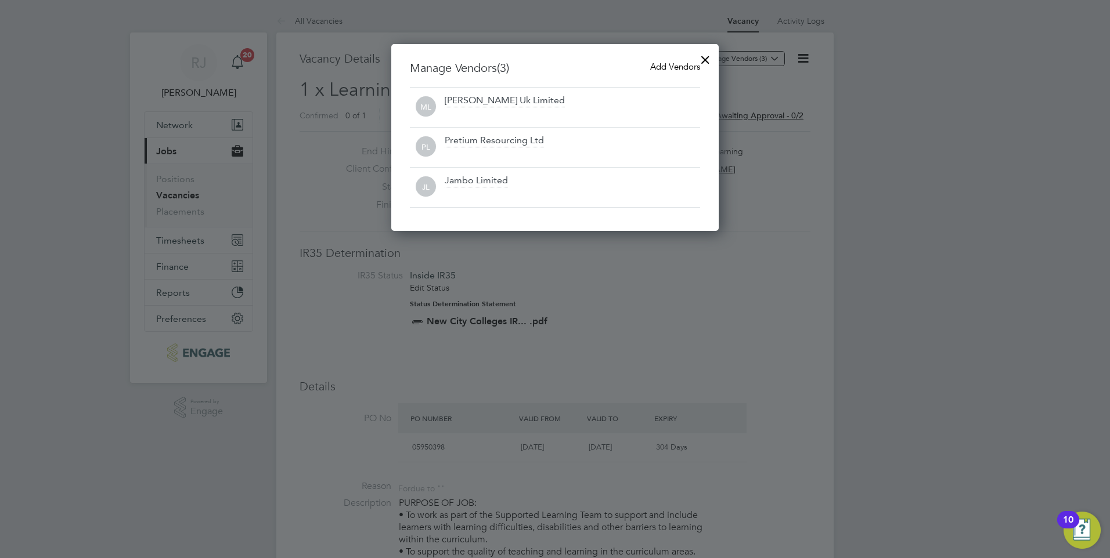
click at [700, 59] on div at bounding box center [705, 56] width 21 height 21
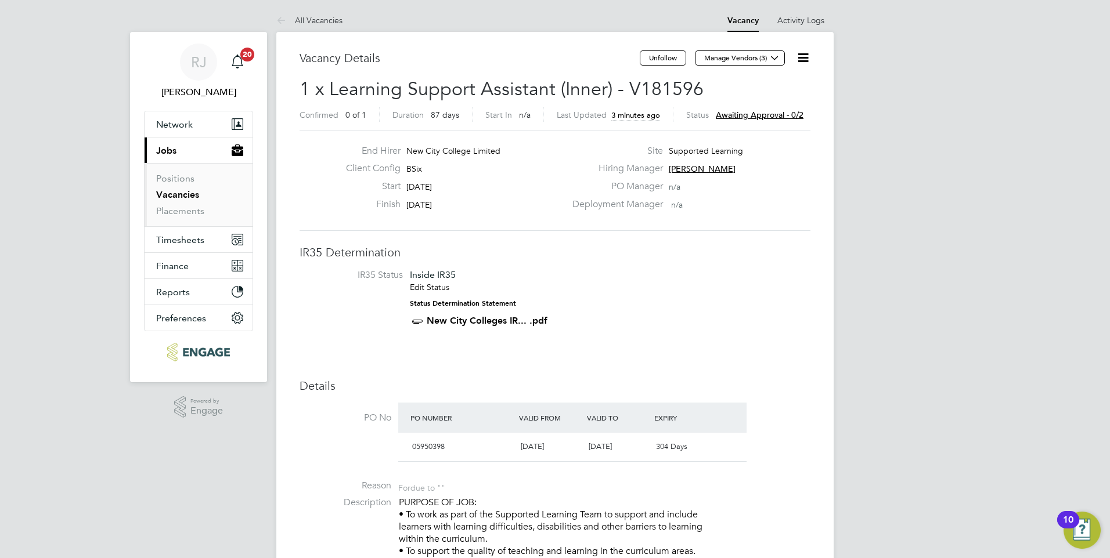
scroll to position [0, 0]
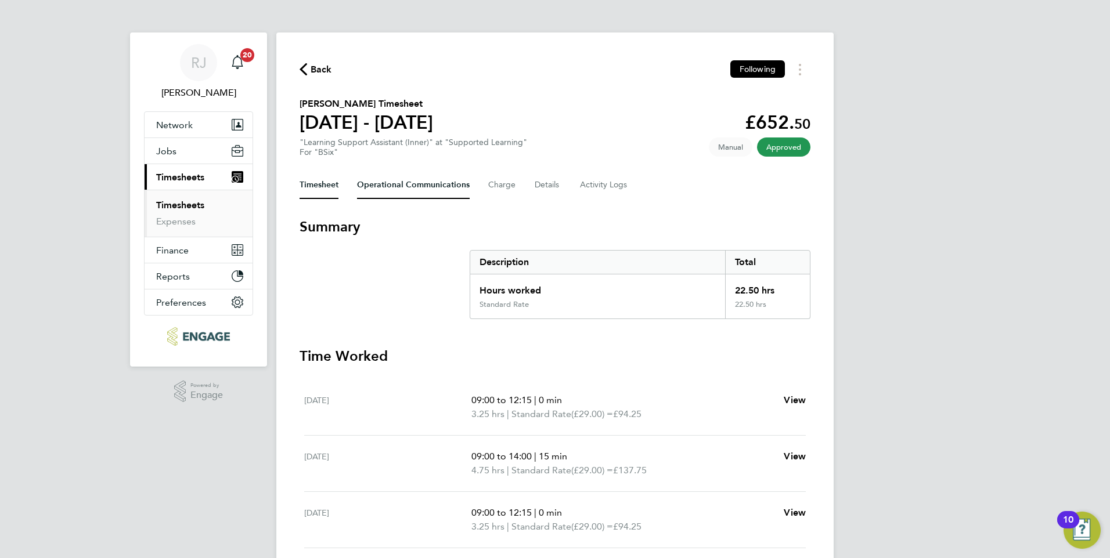
click at [405, 184] on Communications-tab "Operational Communications" at bounding box center [413, 185] width 113 height 28
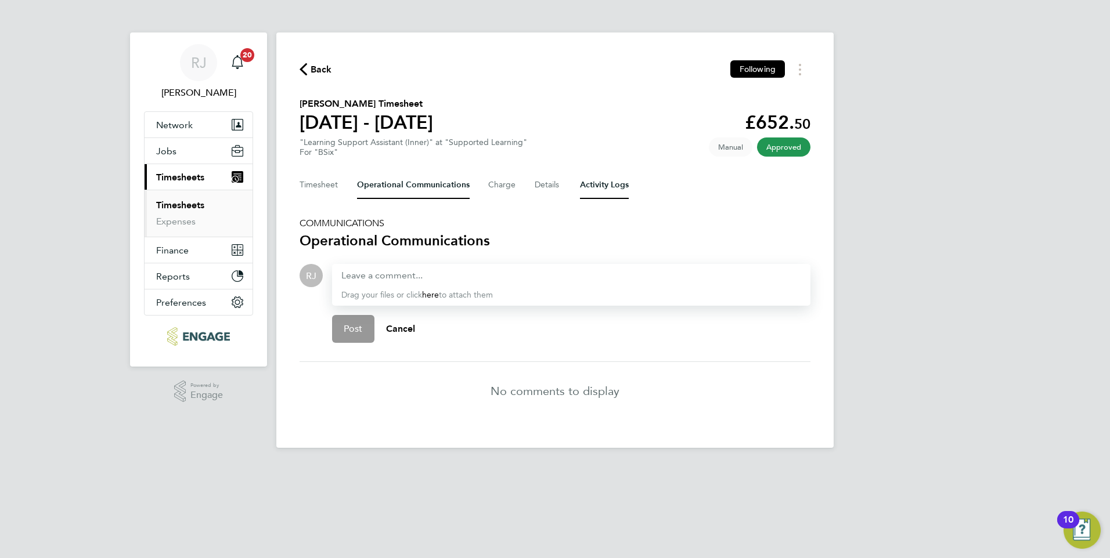
click at [591, 188] on Logs-tab "Activity Logs" at bounding box center [604, 185] width 49 height 28
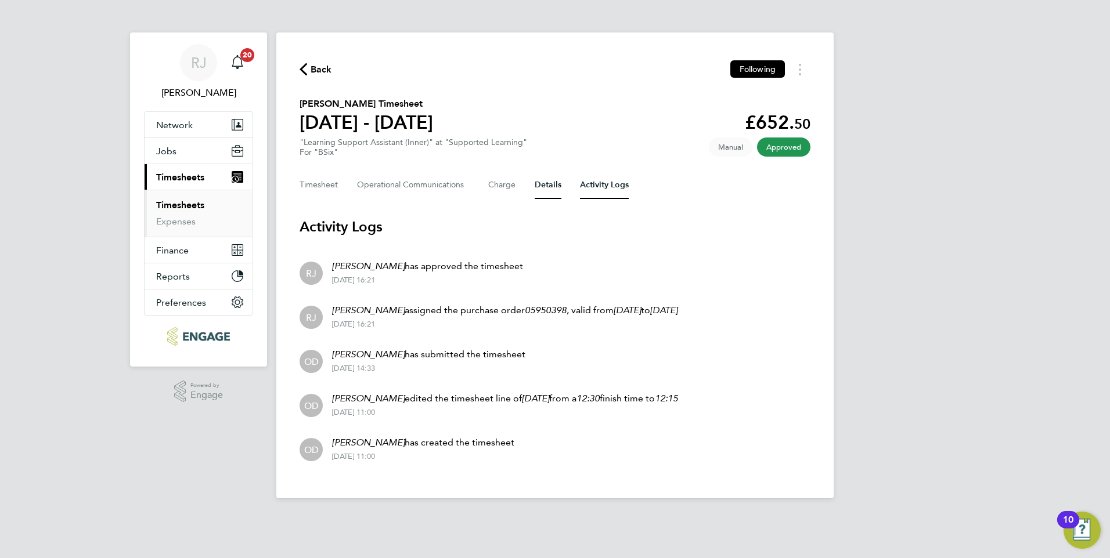
click at [548, 184] on button "Details" at bounding box center [547, 185] width 27 height 28
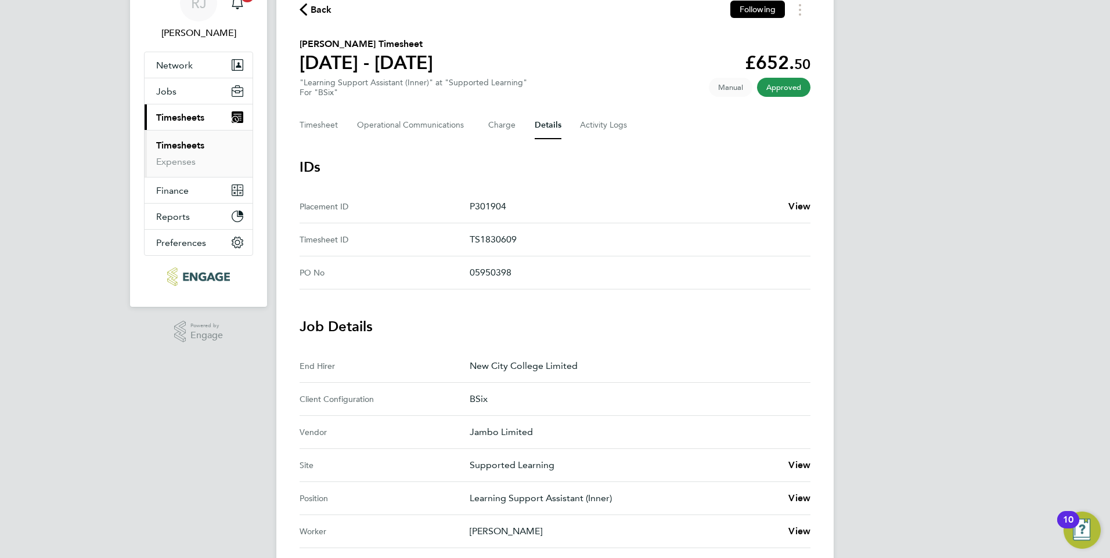
scroll to position [116, 0]
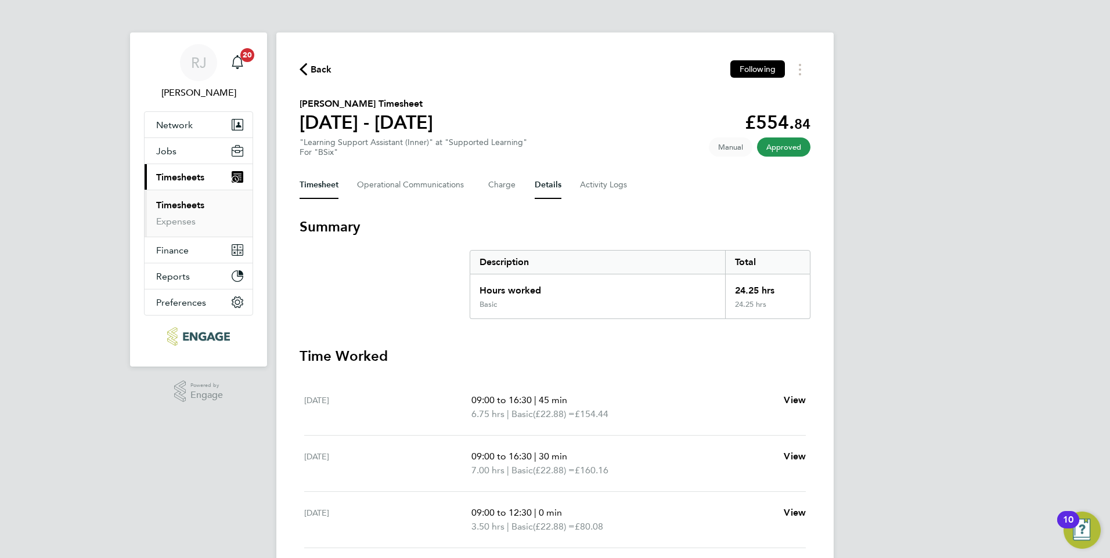
click at [538, 187] on button "Details" at bounding box center [547, 185] width 27 height 28
